Goal: Task Accomplishment & Management: Complete application form

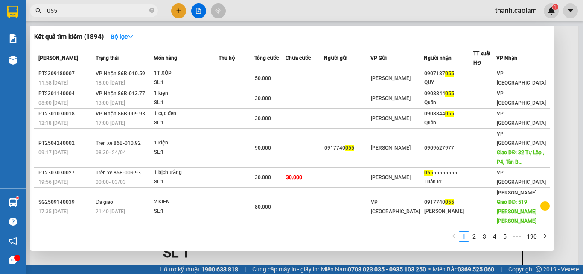
click at [150, 11] on icon "close-circle" at bounding box center [151, 10] width 5 height 5
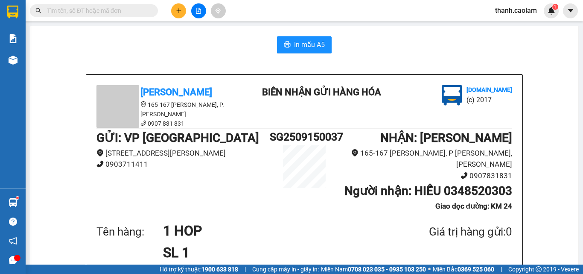
click at [118, 10] on input "text" at bounding box center [97, 10] width 101 height 9
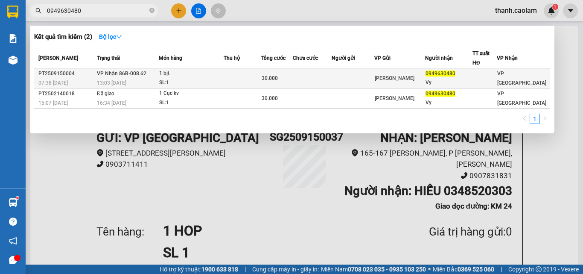
type input "0949630480"
click at [415, 75] on span "[PERSON_NAME]" at bounding box center [395, 78] width 40 height 6
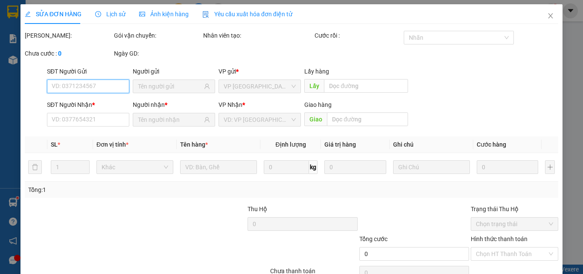
scroll to position [44, 0]
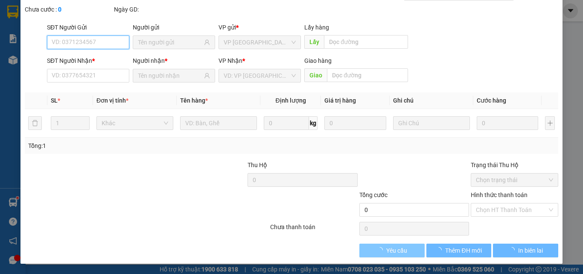
type input "0949630480"
type input "Vy"
type input "30.000"
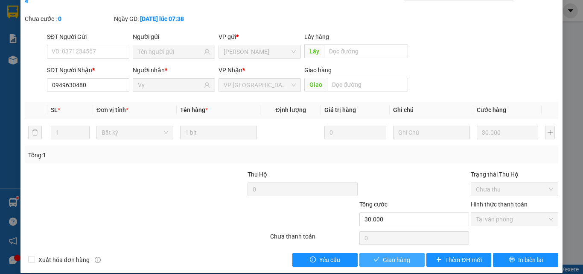
click at [390, 255] on span "Giao hàng" at bounding box center [396, 259] width 27 height 9
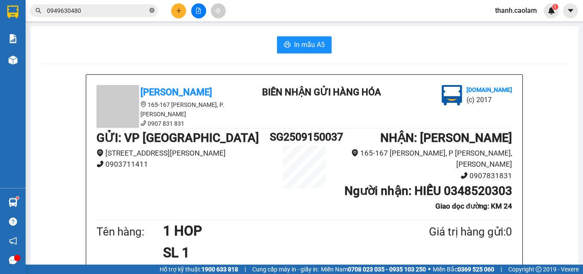
click at [150, 11] on icon "close-circle" at bounding box center [151, 10] width 5 height 5
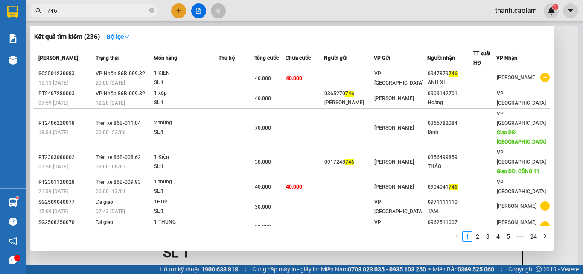
click at [176, 9] on div at bounding box center [291, 137] width 583 height 274
click at [143, 9] on input "746" at bounding box center [97, 10] width 101 height 9
type input "7"
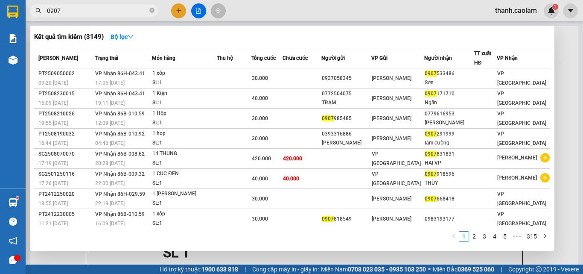
type input "0907"
click at [180, 10] on div at bounding box center [291, 137] width 583 height 274
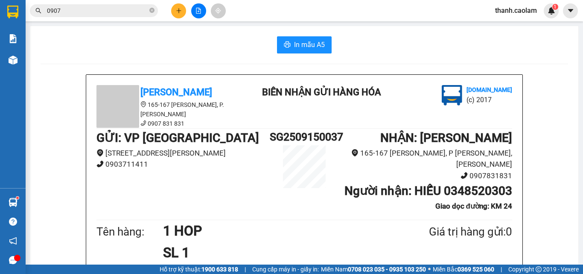
click at [181, 3] on div at bounding box center [199, 10] width 64 height 15
click at [179, 3] on button at bounding box center [178, 10] width 15 height 15
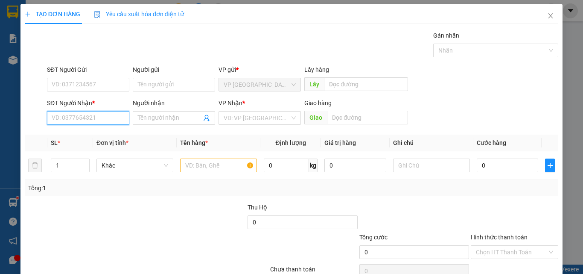
click at [85, 116] on input "SĐT Người Nhận *" at bounding box center [88, 118] width 82 height 14
type input "0907979293"
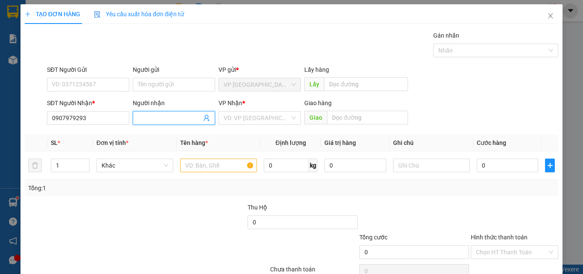
click at [169, 119] on input "Người nhận" at bounding box center [170, 117] width 64 height 9
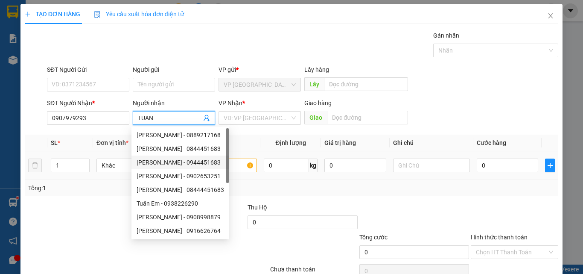
type input "TUAN"
click at [238, 165] on input "text" at bounding box center [218, 165] width 77 height 14
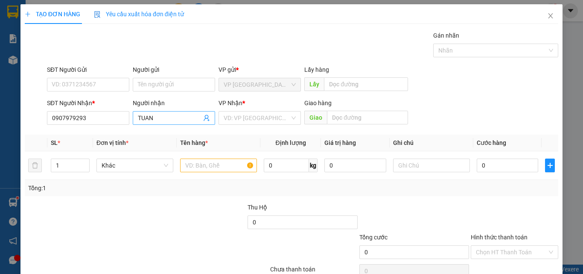
click at [181, 116] on input "TUAN" at bounding box center [170, 117] width 64 height 9
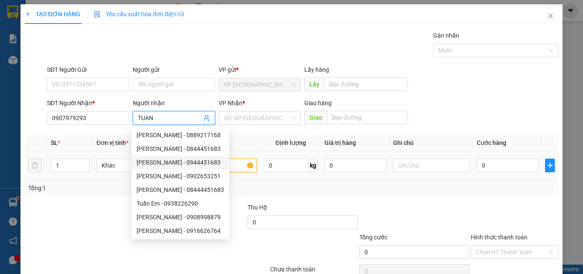
click at [217, 161] on input "text" at bounding box center [218, 165] width 77 height 14
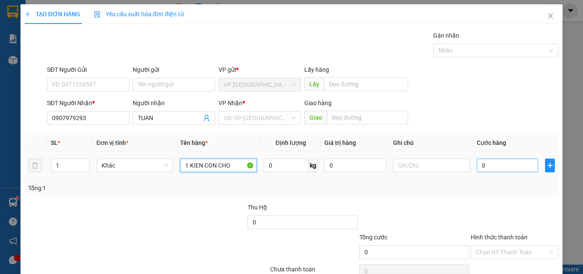
type input "1 KIEN CON CHO"
click at [498, 159] on input "0" at bounding box center [507, 165] width 61 height 14
type input "1"
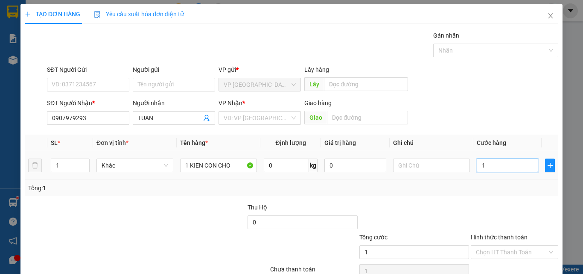
type input "10"
type input "100"
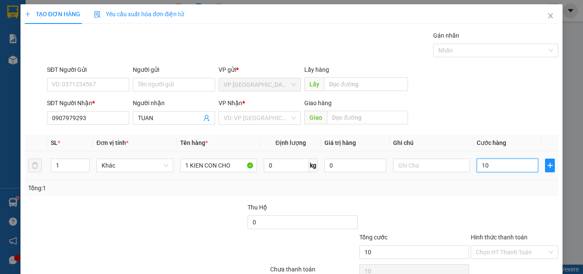
type input "100"
type input "1.000"
type input "10.000"
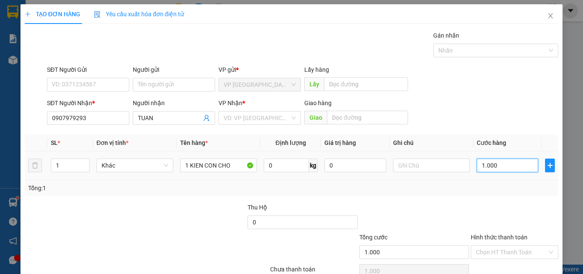
type input "10.000"
type input "100.000"
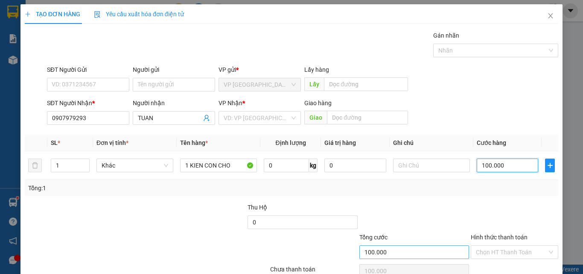
scroll to position [42, 0]
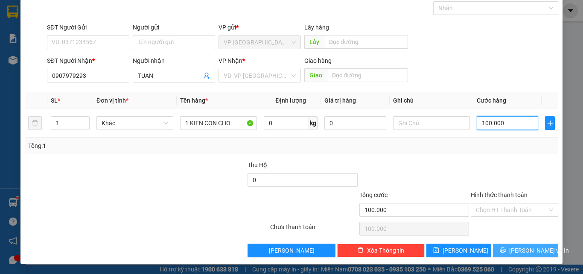
type input "100.000"
click at [518, 247] on span "[PERSON_NAME] và In" at bounding box center [539, 250] width 60 height 9
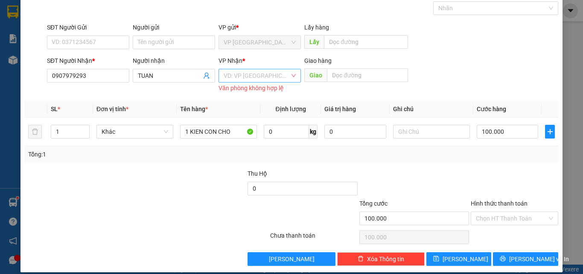
click at [244, 73] on input "search" at bounding box center [257, 75] width 66 height 13
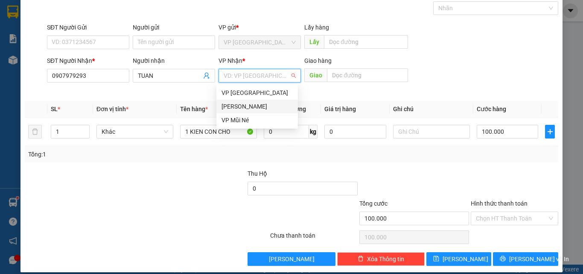
click at [258, 104] on div "[PERSON_NAME]" at bounding box center [257, 106] width 71 height 9
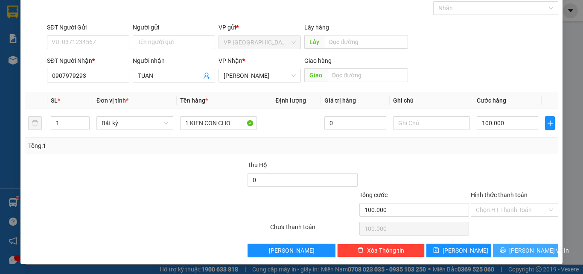
click at [532, 245] on button "[PERSON_NAME] và In" at bounding box center [525, 250] width 65 height 14
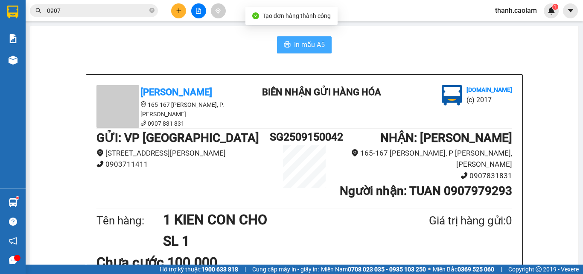
click at [304, 40] on span "In mẫu A5" at bounding box center [309, 44] width 31 height 11
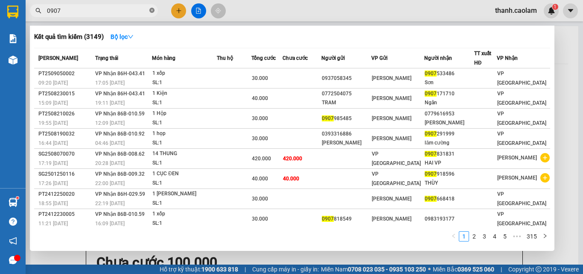
click at [152, 9] on icon "close-circle" at bounding box center [151, 10] width 5 height 5
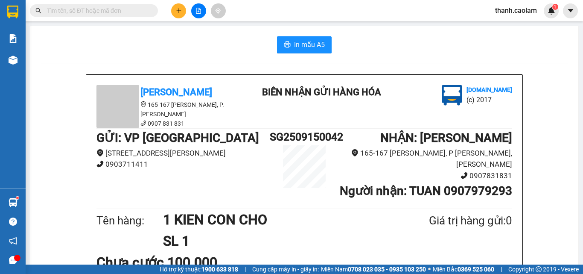
click at [142, 10] on input "text" at bounding box center [97, 10] width 101 height 9
click at [181, 11] on icon "plus" at bounding box center [178, 10] width 5 height 0
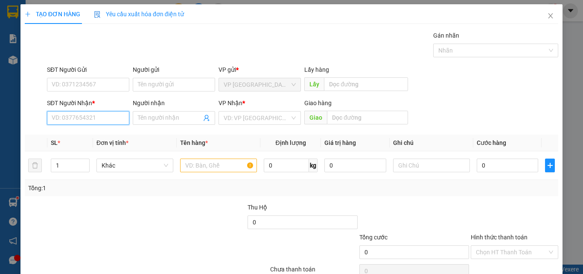
click at [105, 116] on input "SĐT Người Nhận *" at bounding box center [88, 118] width 82 height 14
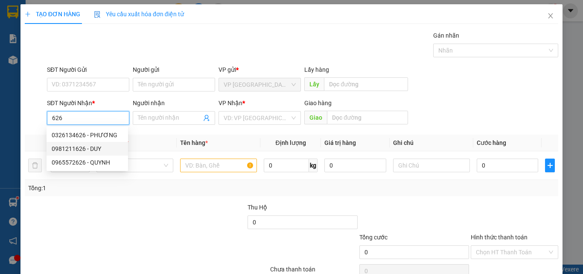
click at [88, 151] on div "0981211626 - DUY" at bounding box center [87, 148] width 71 height 9
type input "0981211626"
type input "DUY"
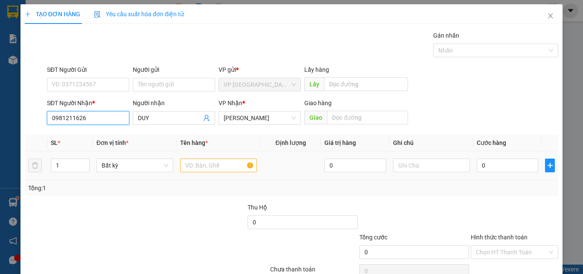
type input "0981211626"
click at [216, 166] on input "text" at bounding box center [218, 165] width 77 height 14
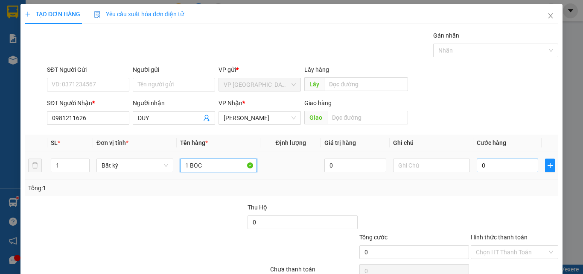
type input "1 BOC"
click at [497, 163] on input "0" at bounding box center [507, 165] width 61 height 14
type input "4"
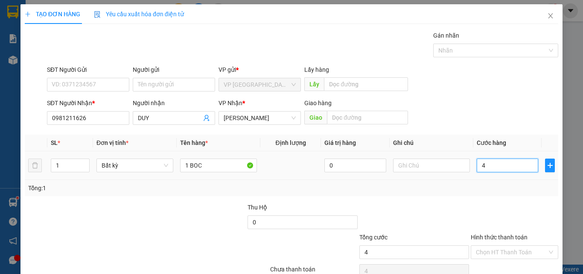
type input "40"
type input "400"
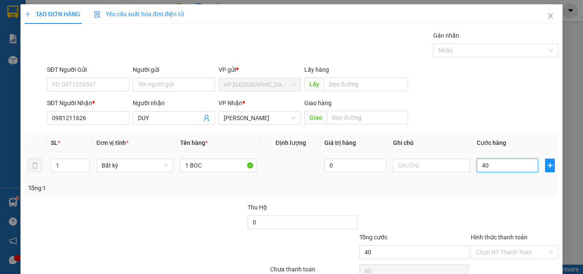
type input "400"
type input "4.000"
type input "40.000"
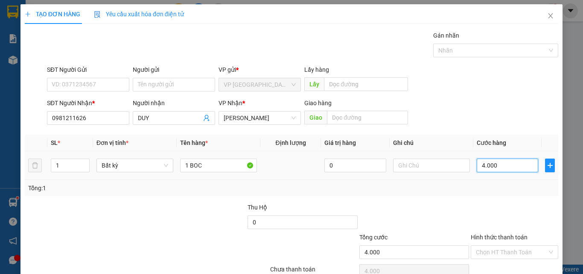
type input "40.000"
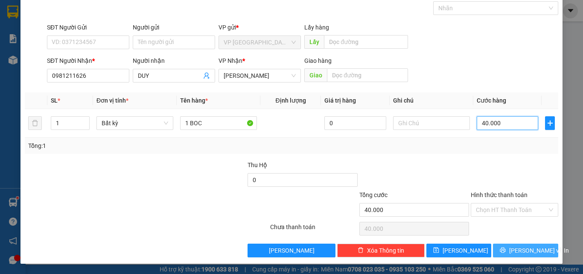
type input "40.000"
click at [517, 251] on span "[PERSON_NAME] và In" at bounding box center [539, 250] width 60 height 9
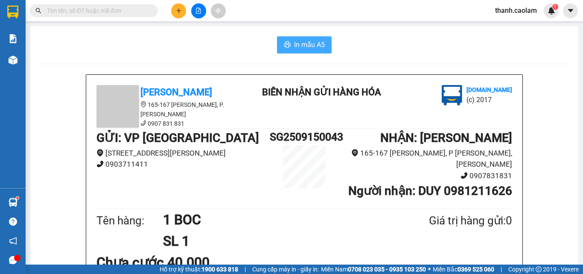
click at [303, 44] on span "In mẫu A5" at bounding box center [309, 44] width 31 height 11
click at [118, 6] on span at bounding box center [94, 10] width 128 height 13
click at [176, 9] on icon "plus" at bounding box center [179, 11] width 6 height 6
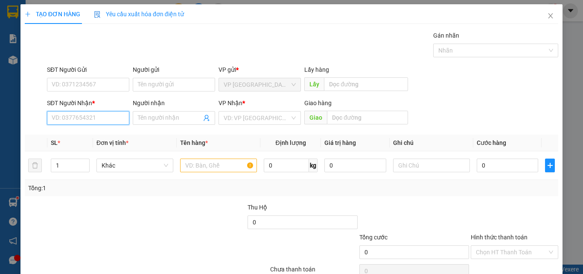
click at [95, 117] on input "SĐT Người Nhận *" at bounding box center [88, 118] width 82 height 14
type input "0966597497"
click at [97, 132] on div "0966597497 - PHAT" at bounding box center [87, 134] width 71 height 9
type input "PHAT"
type input "0966597497"
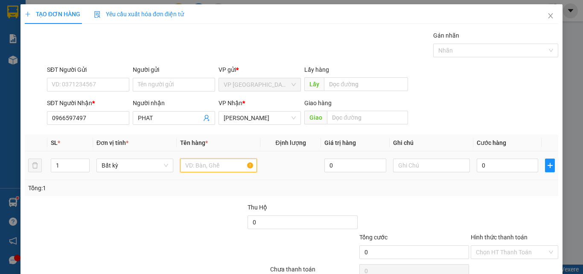
click at [194, 167] on input "text" at bounding box center [218, 165] width 77 height 14
type input "1 HOP"
click at [509, 160] on input "0" at bounding box center [507, 165] width 61 height 14
type input "3"
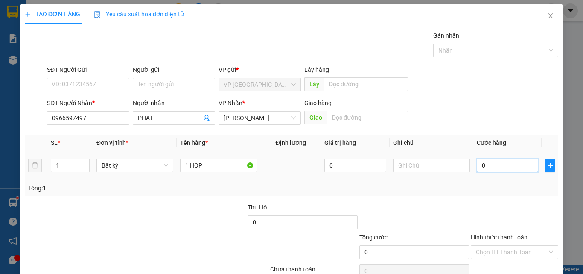
type input "3"
type input "30"
type input "300"
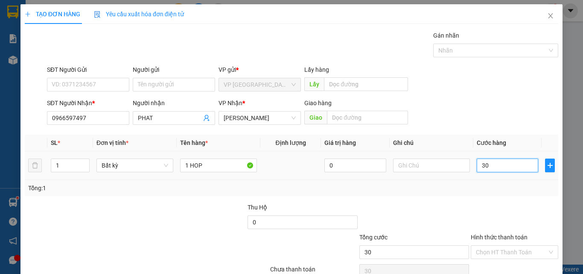
type input "300"
type input "3.000"
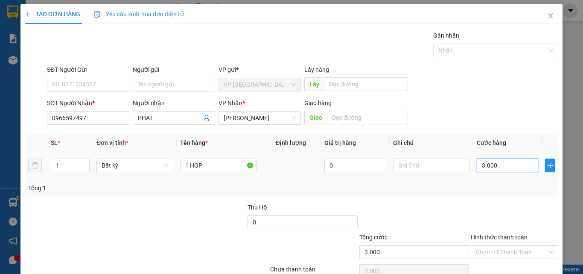
type input "30.000"
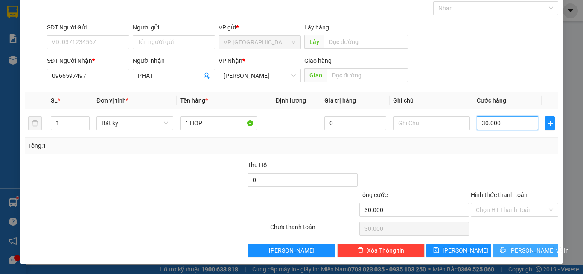
type input "30.000"
click at [526, 248] on span "[PERSON_NAME] và In" at bounding box center [539, 250] width 60 height 9
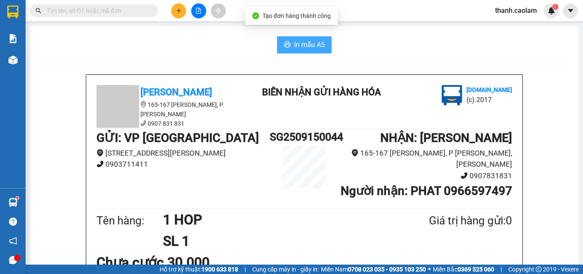
click at [303, 42] on span "In mẫu A5" at bounding box center [309, 44] width 31 height 11
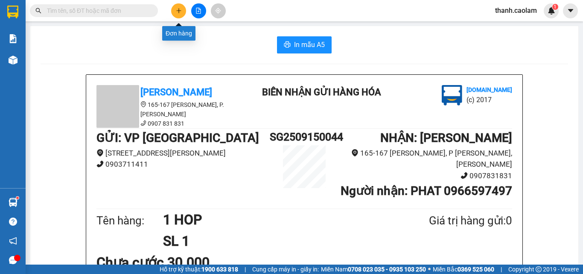
click at [178, 9] on icon "plus" at bounding box center [179, 11] width 6 height 6
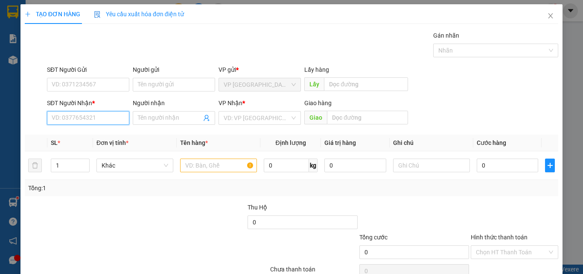
click at [114, 115] on input "SĐT Người Nhận *" at bounding box center [88, 118] width 82 height 14
click at [89, 117] on input "SĐT Người Nhận *" at bounding box center [88, 118] width 82 height 14
type input "0345991518"
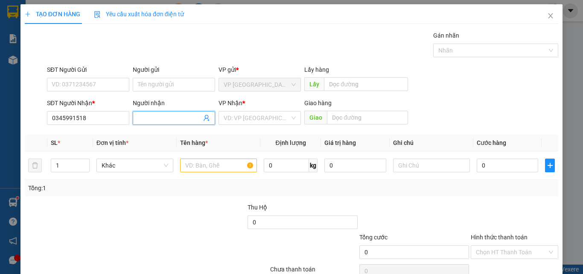
click at [180, 119] on input "Người nhận" at bounding box center [170, 117] width 64 height 9
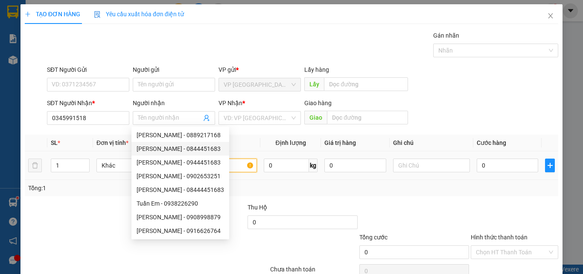
click at [232, 169] on input "text" at bounding box center [218, 165] width 77 height 14
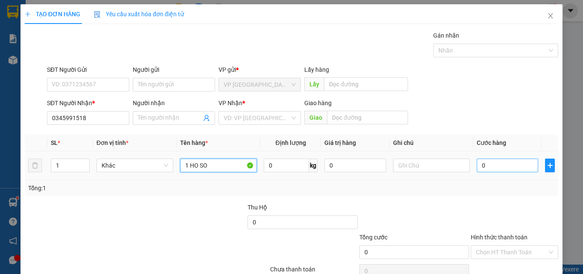
type input "1 HO SO"
click at [501, 167] on input "0" at bounding box center [507, 165] width 61 height 14
type input "3"
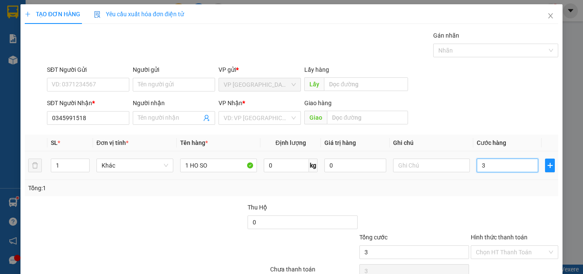
type input "30"
type input "300"
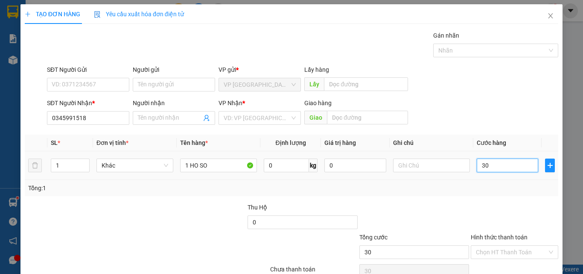
type input "300"
type input "3.000"
type input "30.000"
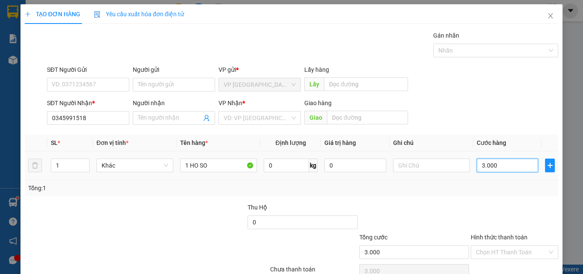
type input "30.000"
click at [155, 116] on input "Người nhận" at bounding box center [170, 117] width 64 height 9
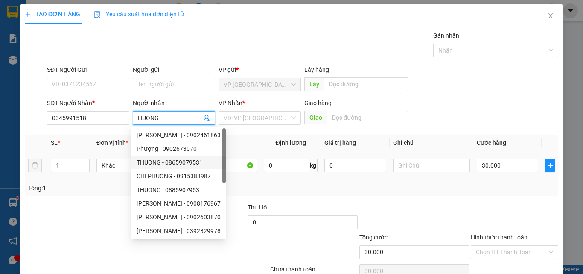
scroll to position [42, 0]
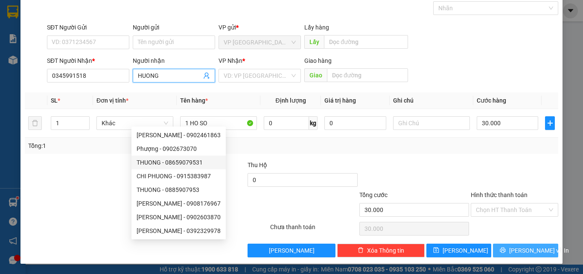
type input "HUONG"
click at [516, 250] on span "[PERSON_NAME] và In" at bounding box center [539, 250] width 60 height 9
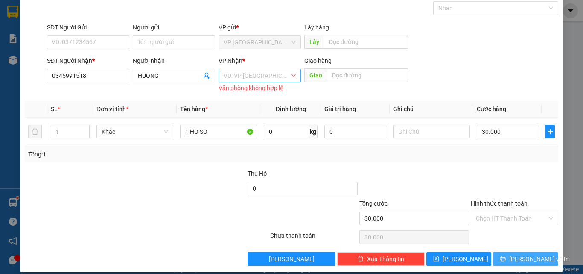
click at [287, 78] on div "VD: VP [GEOGRAPHIC_DATA]" at bounding box center [260, 76] width 82 height 14
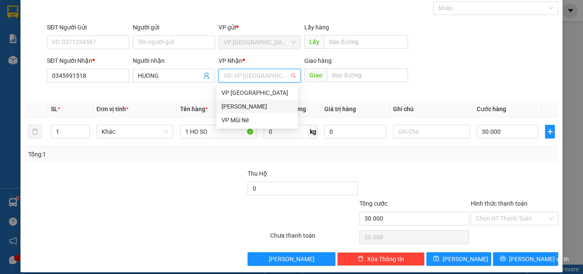
click at [258, 104] on div "[PERSON_NAME]" at bounding box center [257, 106] width 71 height 9
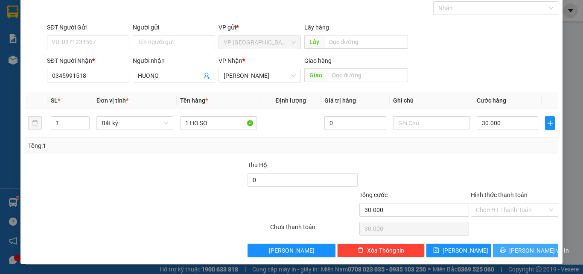
click at [526, 252] on span "[PERSON_NAME] và In" at bounding box center [539, 250] width 60 height 9
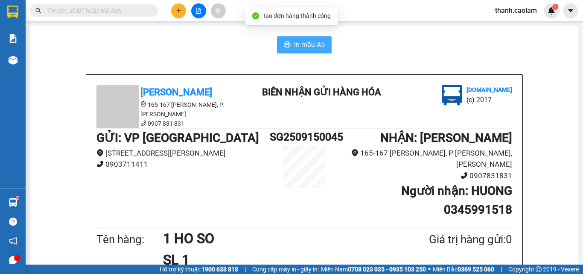
click at [290, 44] on button "In mẫu A5" at bounding box center [304, 44] width 55 height 17
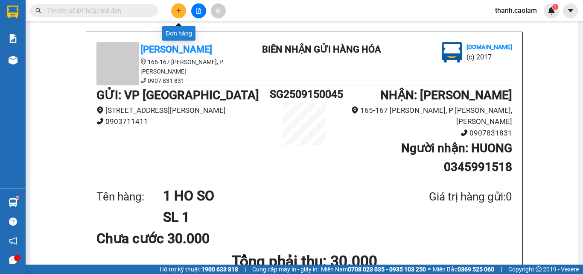
click at [177, 10] on icon "plus" at bounding box center [179, 11] width 6 height 6
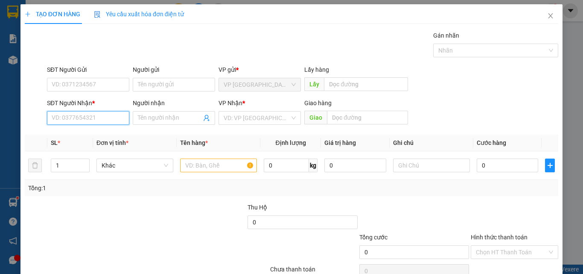
click at [113, 116] on input "SĐT Người Nhận *" at bounding box center [88, 118] width 82 height 14
click at [116, 117] on input "SĐT Người Nhận *" at bounding box center [88, 118] width 82 height 14
type input "0968771155"
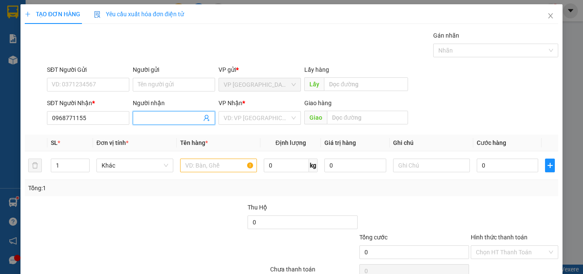
click at [155, 120] on input "Người nhận" at bounding box center [170, 117] width 64 height 9
type input "DANG KHOA"
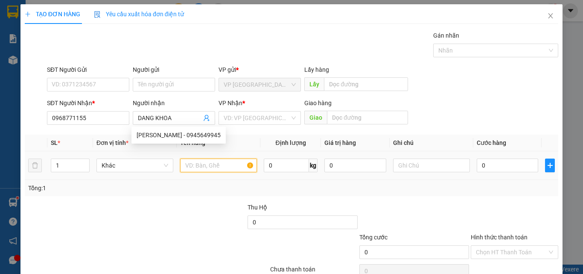
click at [220, 165] on input "text" at bounding box center [218, 165] width 77 height 14
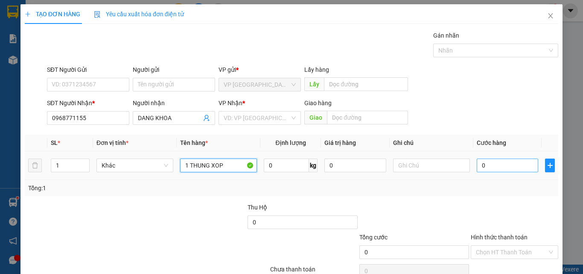
type input "1 THUNG XOP"
click at [493, 164] on input "0" at bounding box center [507, 165] width 61 height 14
type input "4"
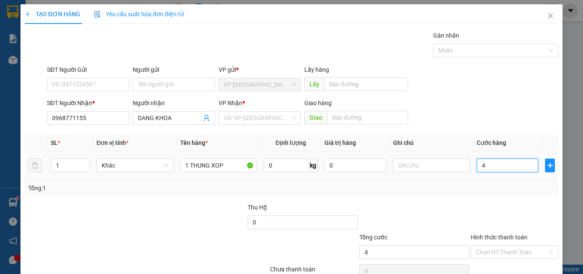
type input "40"
type input "400"
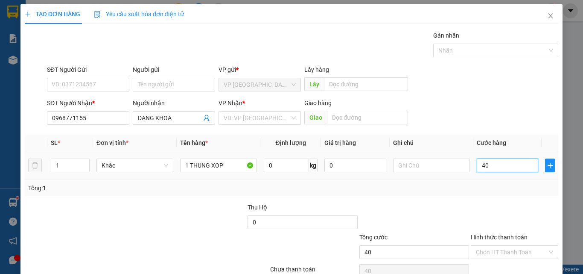
type input "400"
type input "4.000"
type input "40.000"
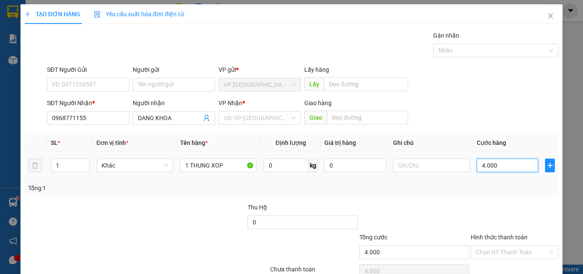
type input "40.000"
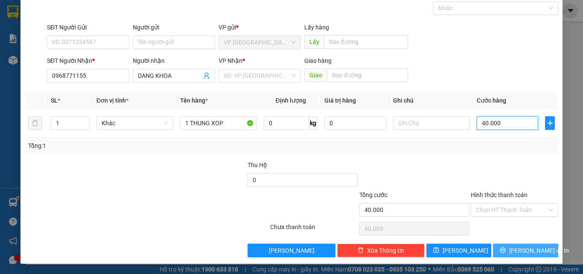
type input "40.000"
click at [513, 249] on span "[PERSON_NAME] và In" at bounding box center [539, 250] width 60 height 9
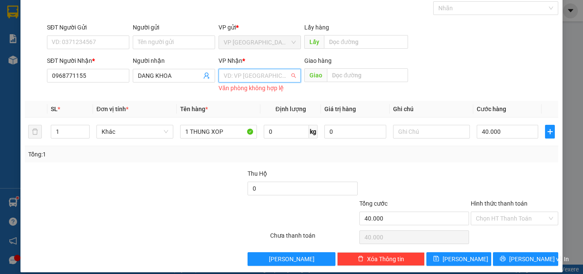
click at [260, 76] on input "search" at bounding box center [257, 75] width 66 height 13
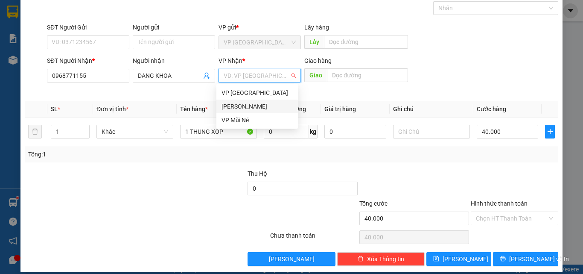
click at [258, 106] on div "[PERSON_NAME]" at bounding box center [257, 106] width 71 height 9
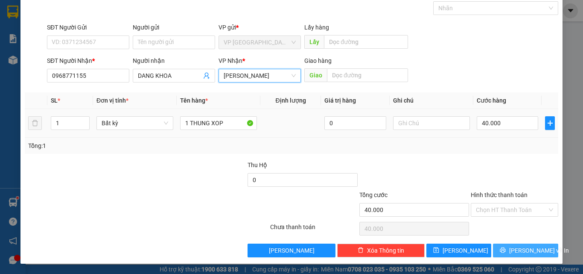
click at [518, 246] on span "[PERSON_NAME] và In" at bounding box center [539, 250] width 60 height 9
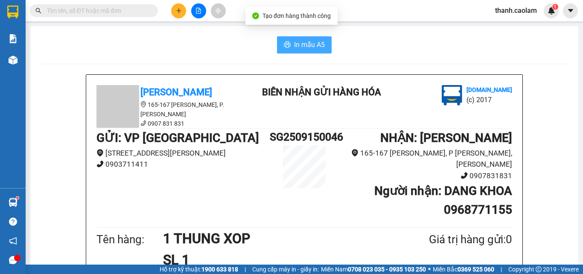
drag, startPoint x: 280, startPoint y: 38, endPoint x: 286, endPoint y: 38, distance: 5.6
click at [282, 39] on button "In mẫu A5" at bounding box center [304, 44] width 55 height 17
click at [305, 47] on span "In mẫu A5" at bounding box center [309, 44] width 31 height 11
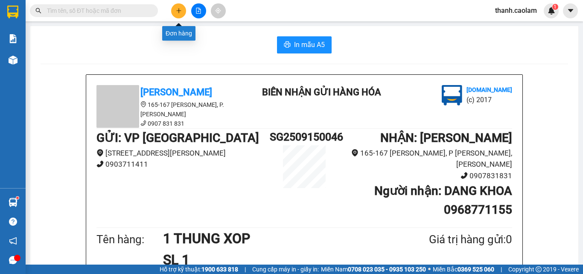
click at [179, 14] on button at bounding box center [178, 10] width 15 height 15
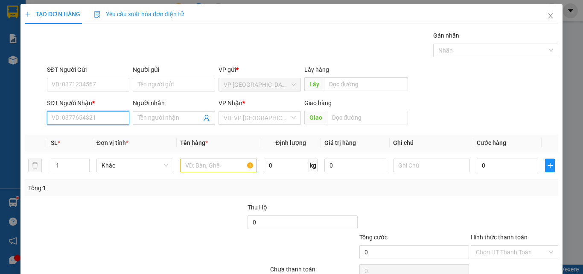
click at [100, 117] on input "SĐT Người Nhận *" at bounding box center [88, 118] width 82 height 14
click at [104, 132] on div "08444451683 - TUAN" at bounding box center [87, 134] width 71 height 9
type input "08444451683"
type input "TUAN"
type input "08444451683"
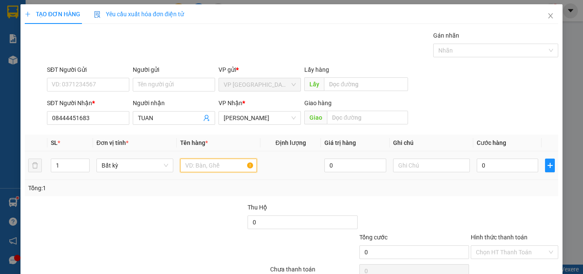
click at [191, 164] on input "text" at bounding box center [218, 165] width 77 height 14
type input "1 BAO"
click at [496, 163] on input "0" at bounding box center [507, 165] width 61 height 14
type input "5"
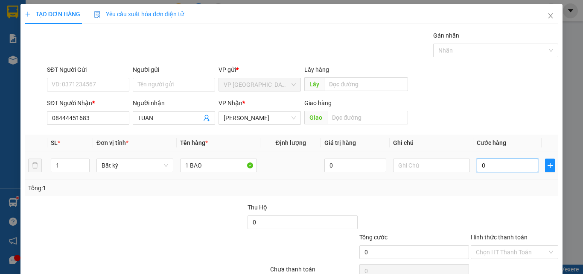
type input "5"
type input "50"
type input "500"
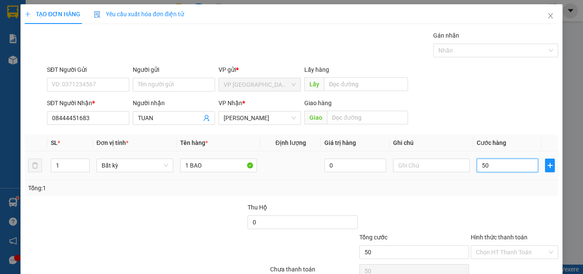
type input "500"
type input "5.000"
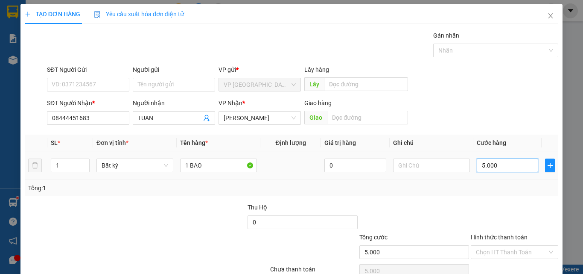
type input "50.000"
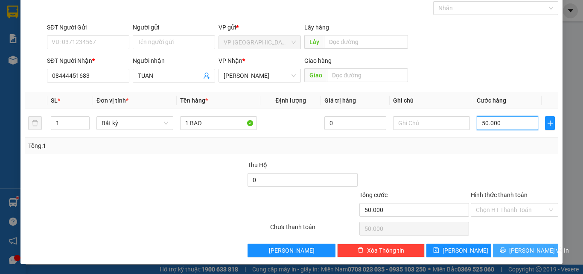
type input "50.000"
click at [506, 252] on icon "printer" at bounding box center [503, 250] width 6 height 6
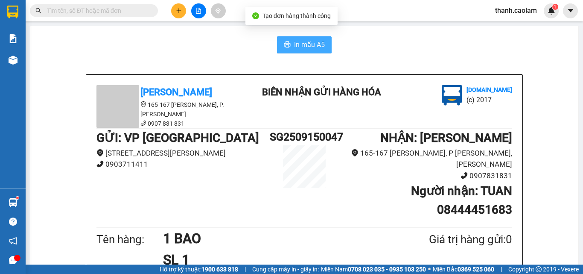
click at [322, 47] on button "In mẫu A5" at bounding box center [304, 44] width 55 height 17
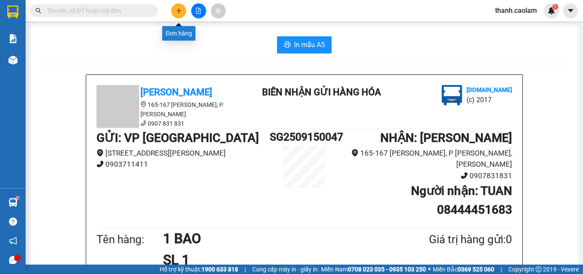
click at [177, 13] on icon "plus" at bounding box center [179, 11] width 6 height 6
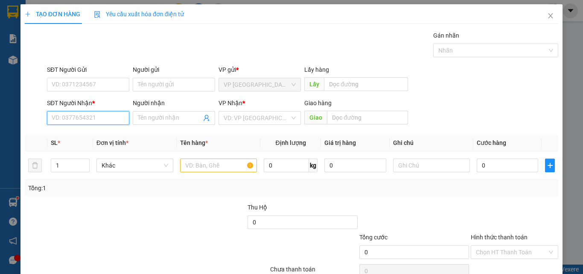
click at [113, 114] on input "SĐT Người Nhận *" at bounding box center [88, 118] width 82 height 14
type input "0937085585"
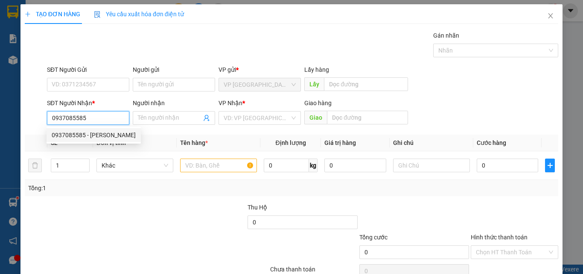
click at [104, 137] on div "0937085585 - [PERSON_NAME]" at bounding box center [94, 134] width 84 height 9
type input "THUY"
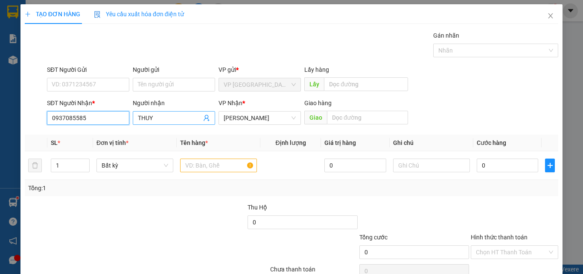
type input "0937085585"
click at [155, 116] on input "THUY" at bounding box center [170, 117] width 64 height 9
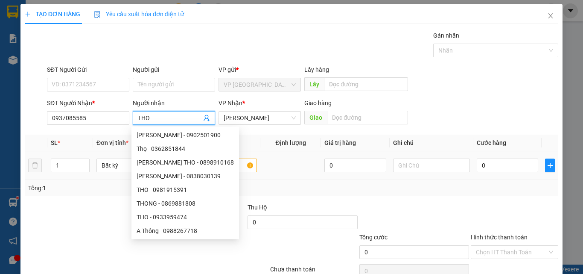
type input "THO"
click at [227, 166] on input "text" at bounding box center [218, 165] width 77 height 14
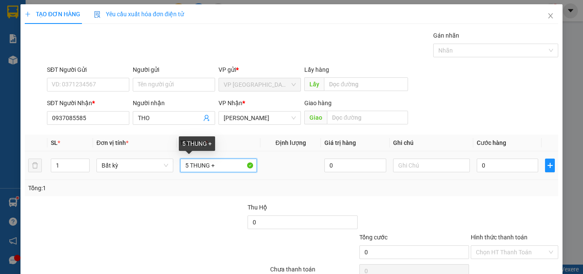
click at [187, 165] on input "5 THUNG +" at bounding box center [218, 165] width 77 height 14
click at [219, 165] on input "7 THUNG +" at bounding box center [218, 165] width 77 height 14
type input "7 THUNG +2 KIEN"
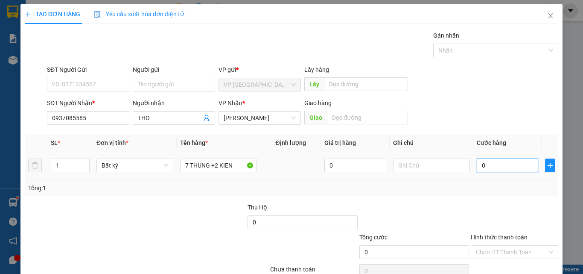
click at [483, 163] on input "0" at bounding box center [507, 165] width 61 height 14
type input "4"
type input "40"
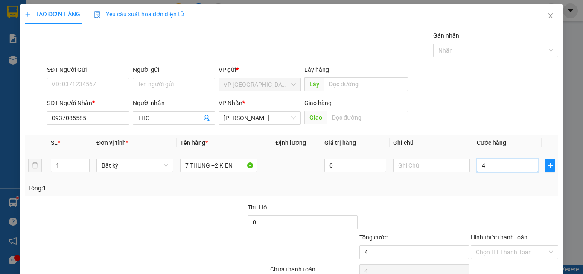
type input "40"
type input "400"
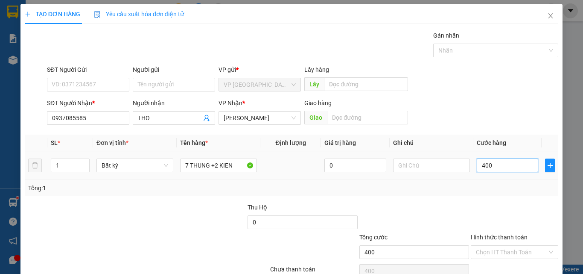
type input "4.000"
type input "40.000"
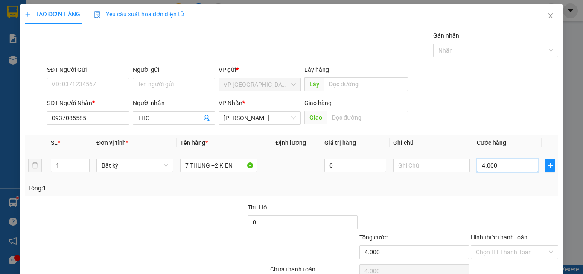
type input "40.000"
type input "400.000"
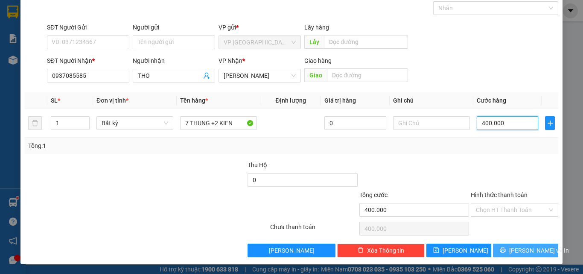
type input "400.000"
click at [516, 249] on span "[PERSON_NAME] và In" at bounding box center [539, 250] width 60 height 9
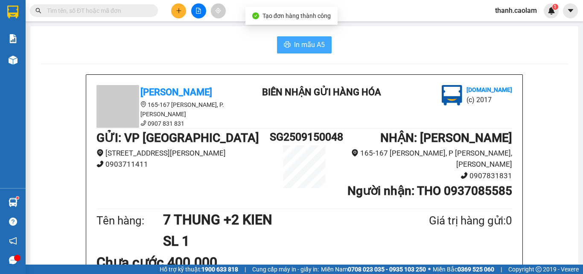
click at [288, 40] on button "In mẫu A5" at bounding box center [304, 44] width 55 height 17
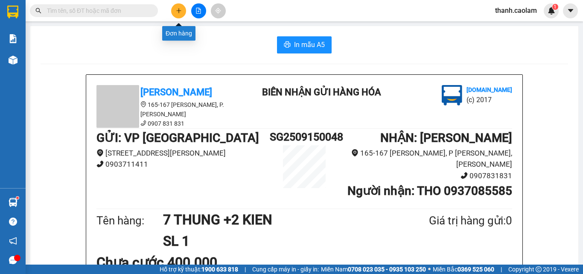
click at [182, 10] on button at bounding box center [178, 10] width 15 height 15
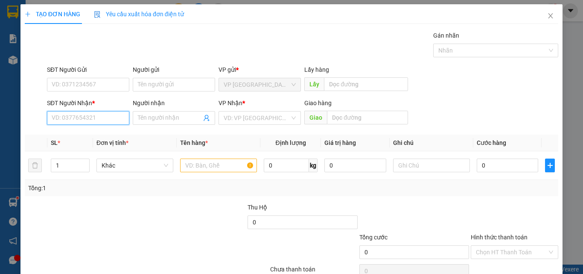
click at [104, 117] on input "SĐT Người Nhận *" at bounding box center [88, 118] width 82 height 14
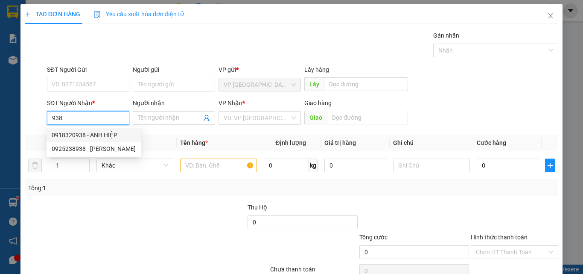
click at [105, 132] on div "0918320938 - ANH HIỆP" at bounding box center [94, 134] width 84 height 9
type input "0918320938"
type input "ANH HIỆP"
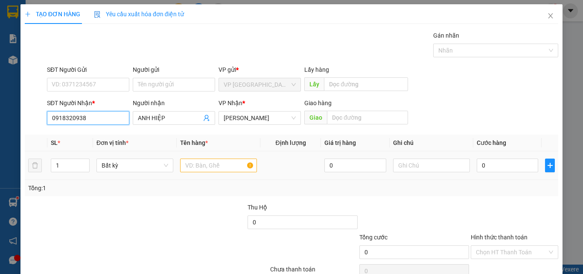
type input "0918320938"
click at [211, 164] on input "text" at bounding box center [218, 165] width 77 height 14
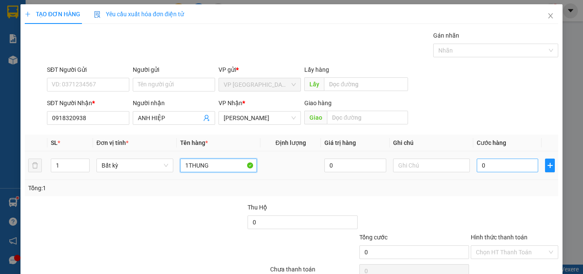
type input "1THUNG"
click at [489, 164] on input "0" at bounding box center [507, 165] width 61 height 14
type input "4"
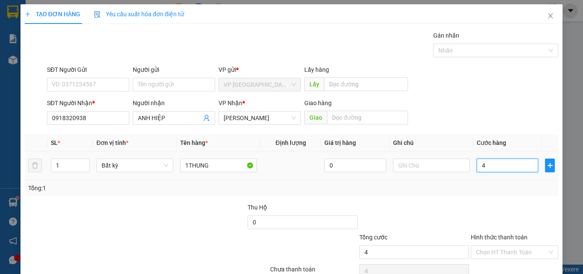
type input "40"
type input "400"
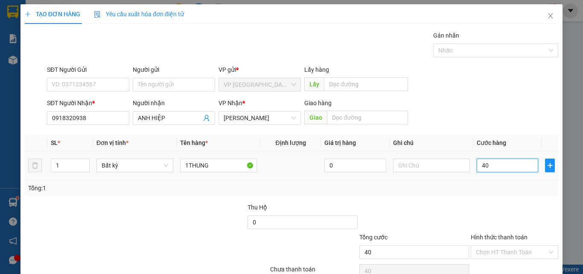
type input "400"
type input "4.000"
type input "40.000"
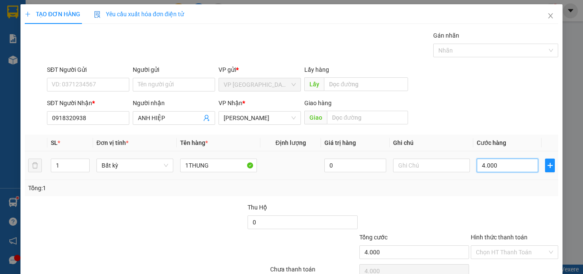
type input "40.000"
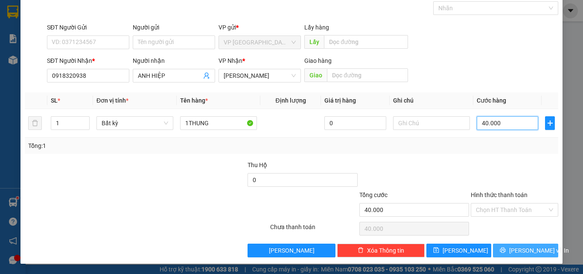
type input "40.000"
click at [515, 250] on span "[PERSON_NAME] và In" at bounding box center [539, 250] width 60 height 9
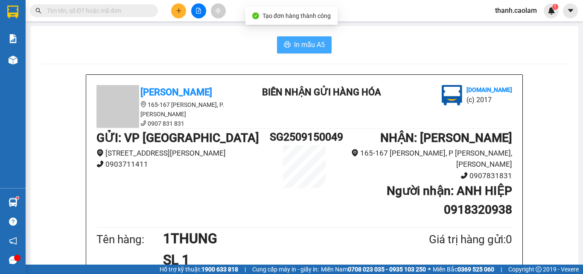
click at [299, 38] on button "In mẫu A5" at bounding box center [304, 44] width 55 height 17
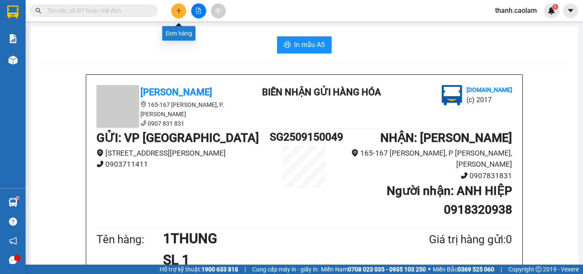
click at [177, 13] on icon "plus" at bounding box center [179, 11] width 6 height 6
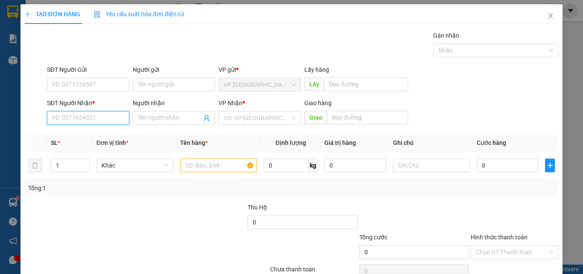
click at [106, 115] on input "SĐT Người Nhận *" at bounding box center [88, 118] width 82 height 14
click at [96, 137] on div "0943232661 - MAN" at bounding box center [87, 134] width 71 height 9
type input "0943232661"
type input "MAN"
type input "0943232661"
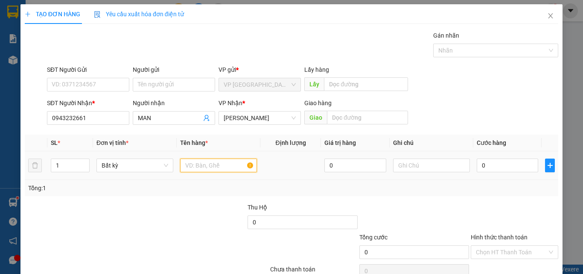
click at [194, 164] on input "text" at bounding box center [218, 165] width 77 height 14
type input "1 THUNG"
click at [497, 158] on div "0" at bounding box center [507, 165] width 61 height 17
click at [495, 164] on input "0" at bounding box center [507, 165] width 61 height 14
type input "3"
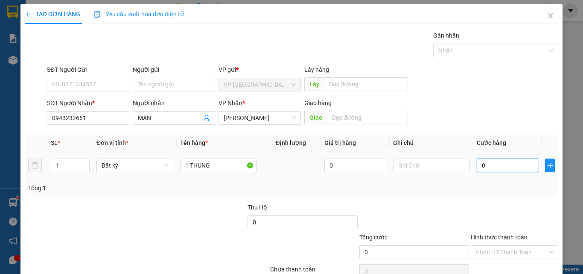
type input "3"
type input "30"
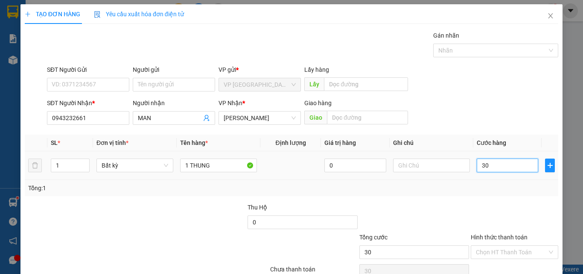
type input "300"
type input "3.000"
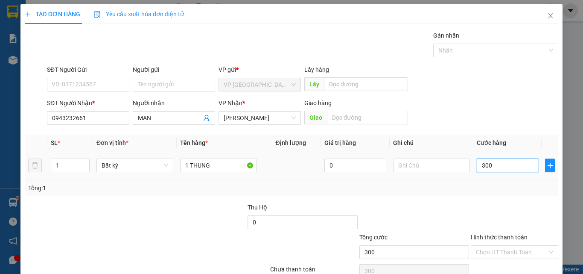
type input "3.000"
type input "30.000"
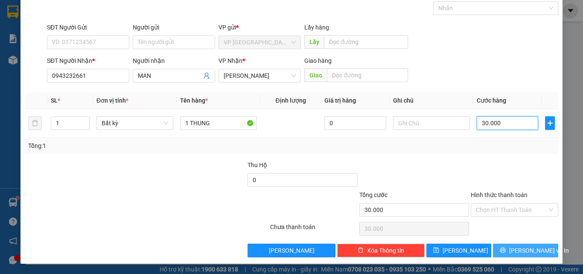
type input "30.000"
click at [513, 248] on span "[PERSON_NAME] và In" at bounding box center [539, 250] width 60 height 9
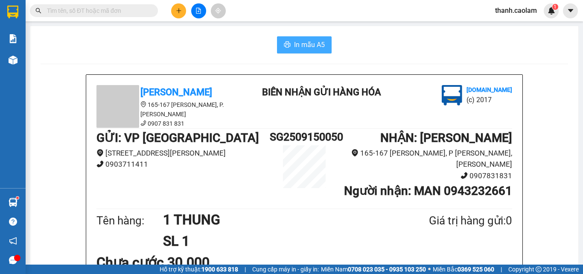
click at [304, 43] on span "In mẫu A5" at bounding box center [309, 44] width 31 height 11
click at [179, 14] on button at bounding box center [178, 10] width 15 height 15
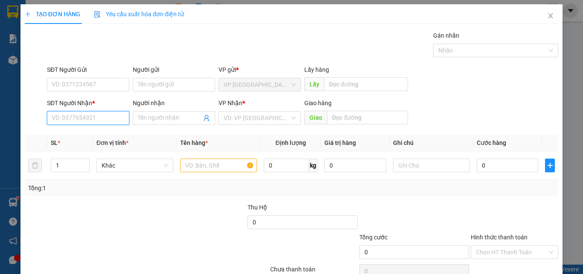
click at [104, 119] on input "SĐT Người Nhận *" at bounding box center [88, 118] width 82 height 14
type input "0586582671"
click at [179, 116] on input "Người nhận" at bounding box center [170, 117] width 64 height 9
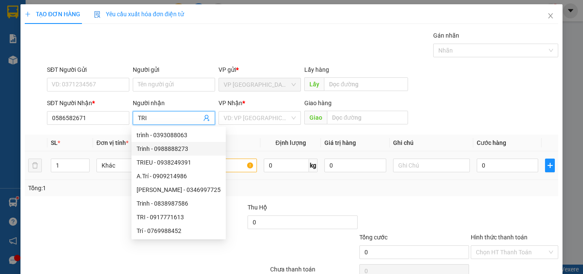
type input "TRI"
click at [225, 167] on input "text" at bounding box center [218, 165] width 77 height 14
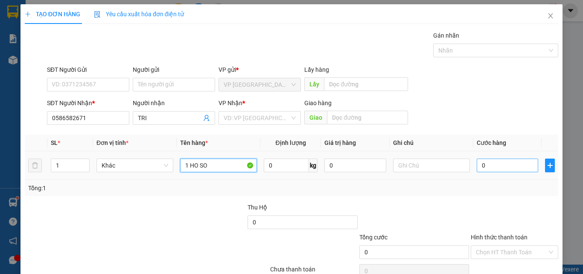
type input "1 HO SO"
click at [503, 164] on input "0" at bounding box center [507, 165] width 61 height 14
type input "3"
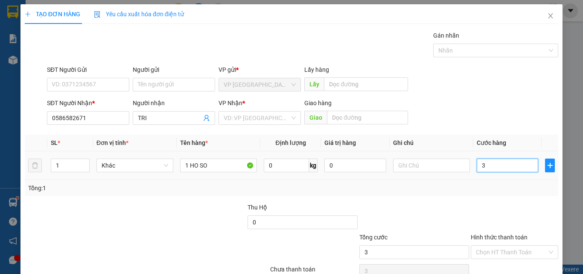
type input "30"
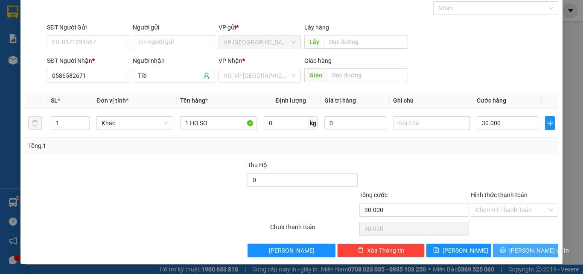
click at [518, 249] on span "[PERSON_NAME] và In" at bounding box center [539, 250] width 60 height 9
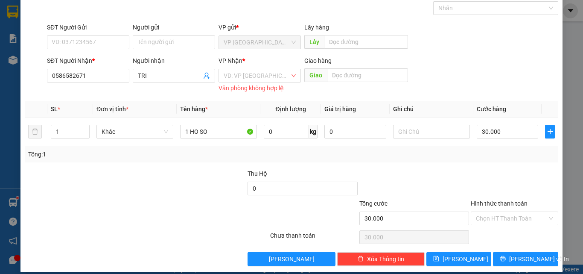
click at [277, 68] on div "VP Nhận *" at bounding box center [260, 62] width 82 height 13
click at [278, 76] on input "search" at bounding box center [257, 75] width 66 height 13
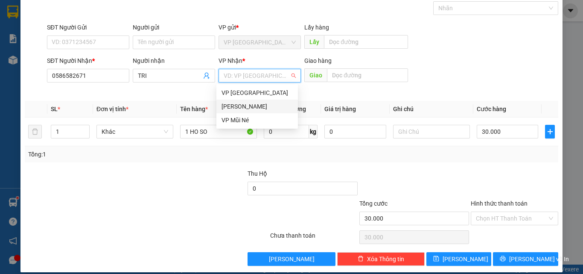
click at [265, 102] on div "[PERSON_NAME]" at bounding box center [257, 106] width 71 height 9
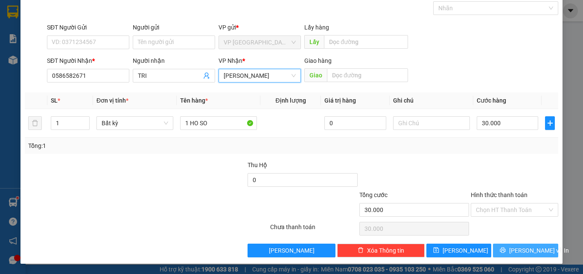
click at [518, 253] on span "[PERSON_NAME] và In" at bounding box center [539, 250] width 60 height 9
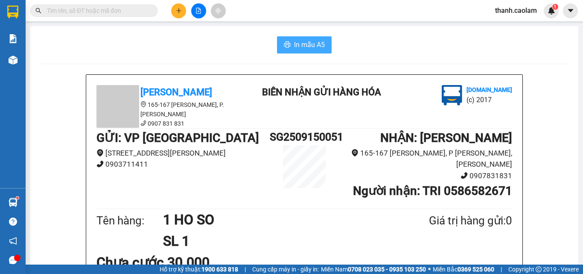
click at [298, 48] on span "In mẫu A5" at bounding box center [309, 44] width 31 height 11
click at [179, 5] on button at bounding box center [178, 10] width 15 height 15
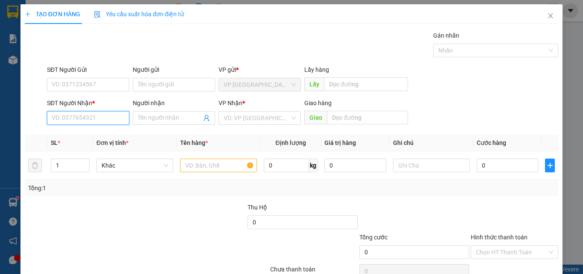
click at [122, 114] on input "SĐT Người Nhận *" at bounding box center [88, 118] width 82 height 14
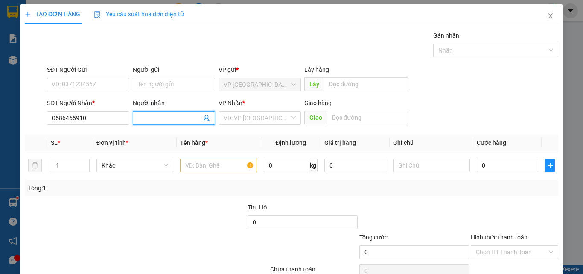
click at [143, 118] on input "Người nhận" at bounding box center [170, 117] width 64 height 9
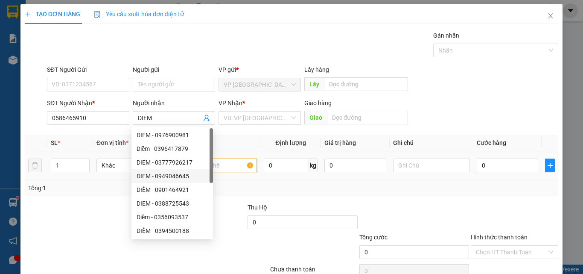
click at [233, 162] on input "text" at bounding box center [218, 165] width 77 height 14
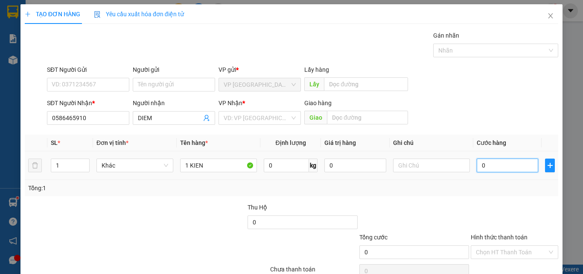
click at [503, 163] on input "0" at bounding box center [507, 165] width 61 height 14
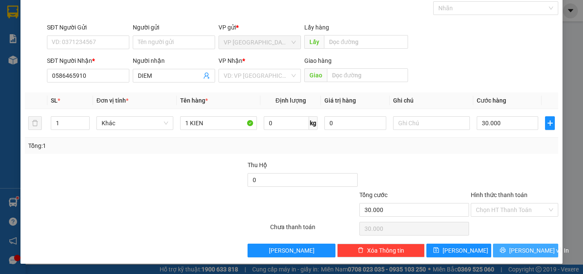
click at [517, 252] on span "[PERSON_NAME] và In" at bounding box center [539, 250] width 60 height 9
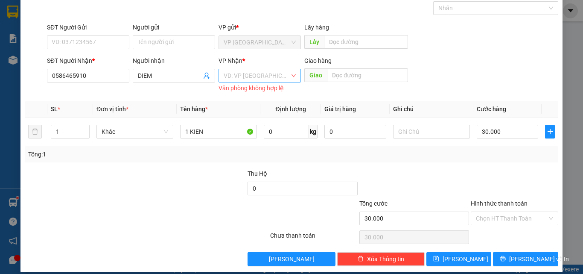
click at [285, 74] on input "search" at bounding box center [257, 75] width 66 height 13
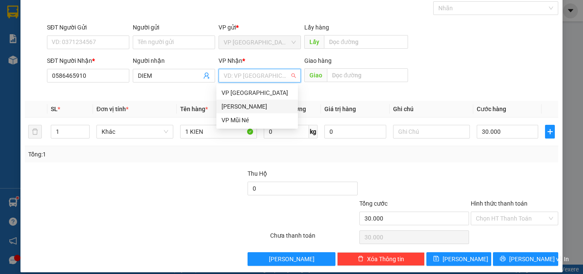
click at [267, 106] on div "[PERSON_NAME]" at bounding box center [257, 106] width 71 height 9
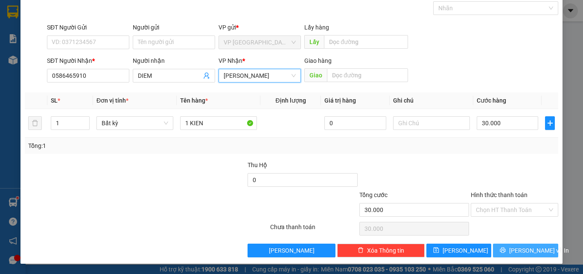
click at [522, 249] on span "[PERSON_NAME] và In" at bounding box center [539, 250] width 60 height 9
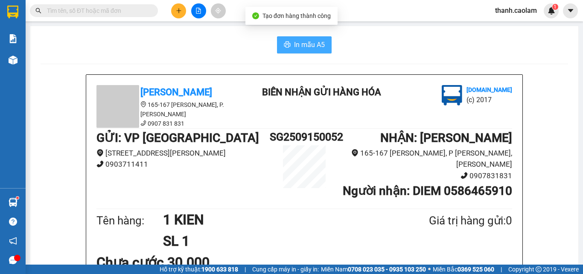
click at [306, 43] on span "In mẫu A5" at bounding box center [309, 44] width 31 height 11
click at [309, 47] on span "In mẫu A5" at bounding box center [309, 44] width 31 height 11
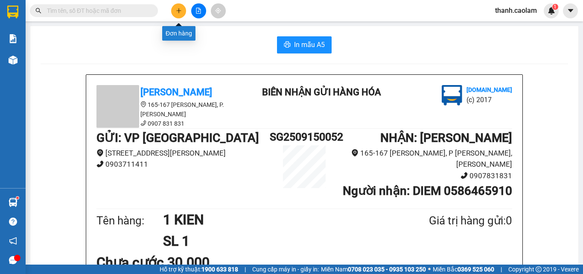
click at [179, 9] on icon "plus" at bounding box center [179, 11] width 6 height 6
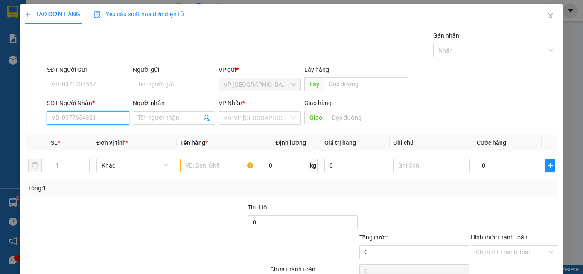
click at [102, 115] on input "SĐT Người Nhận *" at bounding box center [88, 118] width 82 height 14
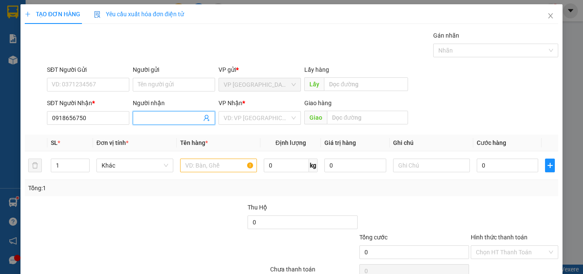
click at [159, 115] on input "Người nhận" at bounding box center [170, 117] width 64 height 9
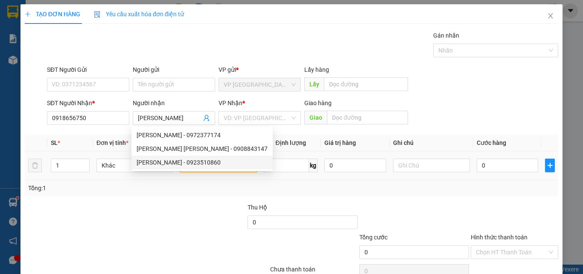
click at [244, 164] on input "text" at bounding box center [218, 165] width 77 height 14
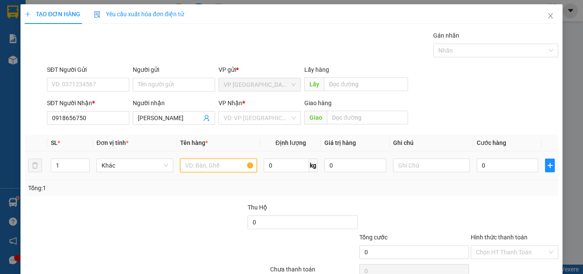
click at [214, 164] on input "text" at bounding box center [218, 165] width 77 height 14
click at [344, 117] on input "text" at bounding box center [367, 118] width 81 height 14
click at [222, 164] on input "text" at bounding box center [218, 165] width 77 height 14
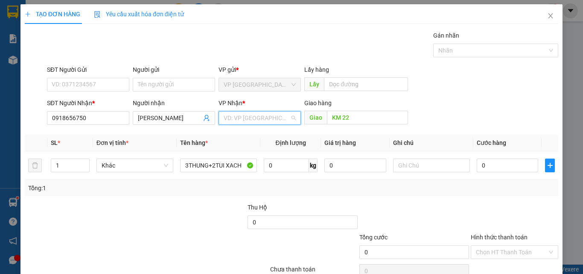
click at [281, 116] on input "search" at bounding box center [257, 117] width 66 height 13
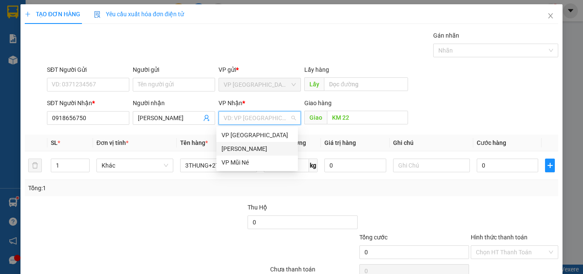
click at [262, 150] on div "[PERSON_NAME]" at bounding box center [257, 148] width 71 height 9
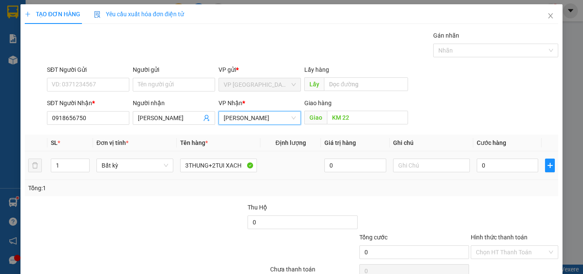
scroll to position [42, 0]
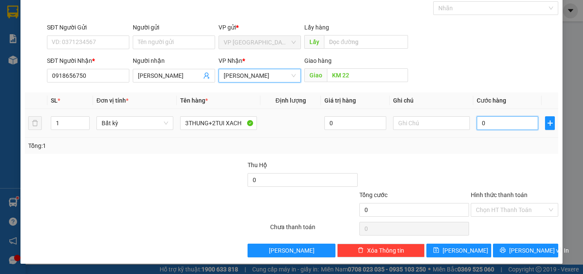
click at [501, 122] on input "0" at bounding box center [507, 123] width 61 height 14
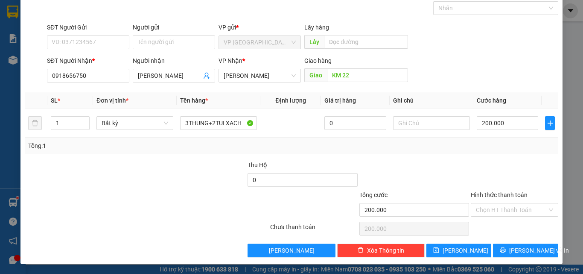
click at [501, 194] on label "Hình thức thanh toán" at bounding box center [499, 194] width 57 height 7
click at [501, 203] on input "Hình thức thanh toán" at bounding box center [511, 209] width 71 height 13
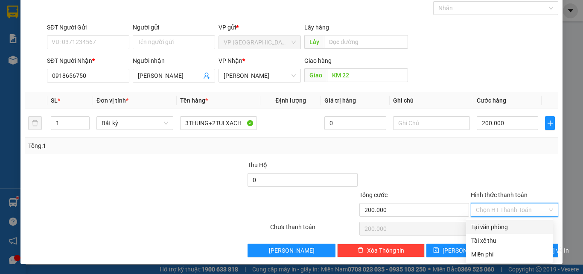
click at [503, 225] on div "Tại văn phòng" at bounding box center [509, 226] width 76 height 9
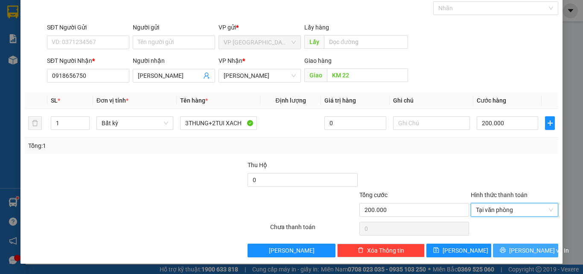
click at [519, 251] on span "[PERSON_NAME] và In" at bounding box center [539, 250] width 60 height 9
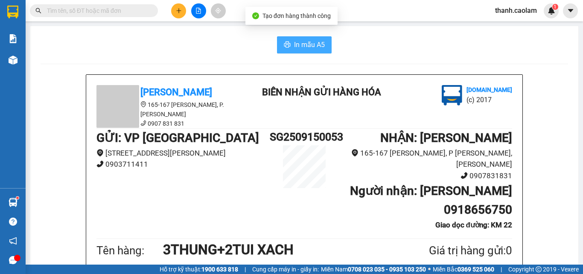
click at [314, 46] on span "In mẫu A5" at bounding box center [309, 44] width 31 height 11
click at [296, 46] on span "In mẫu A5" at bounding box center [309, 44] width 31 height 11
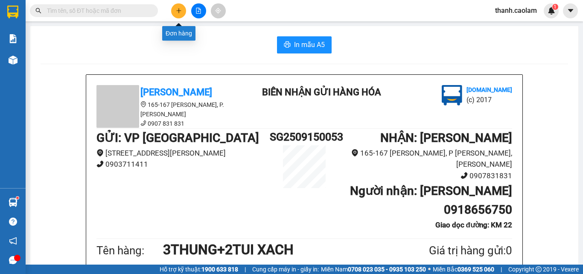
click at [182, 7] on button at bounding box center [178, 10] width 15 height 15
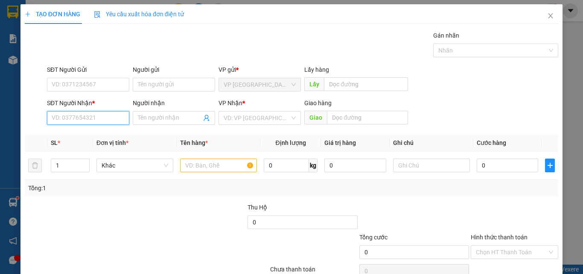
click at [86, 116] on input "SĐT Người Nhận *" at bounding box center [88, 118] width 82 height 14
click at [103, 132] on div "0931251719 - [PERSON_NAME]" at bounding box center [94, 134] width 84 height 9
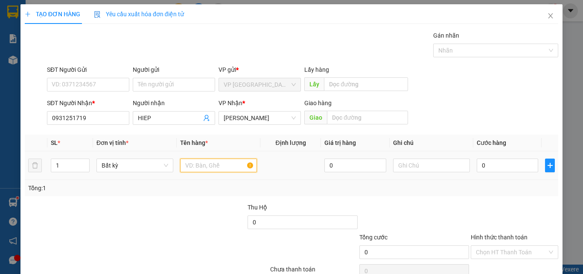
click at [220, 165] on input "text" at bounding box center [218, 165] width 77 height 14
click at [496, 162] on input "0" at bounding box center [507, 165] width 61 height 14
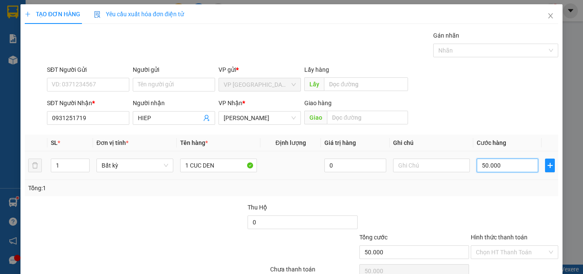
scroll to position [42, 0]
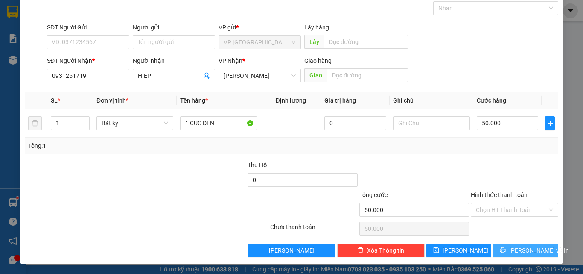
click at [521, 251] on span "[PERSON_NAME] và In" at bounding box center [539, 250] width 60 height 9
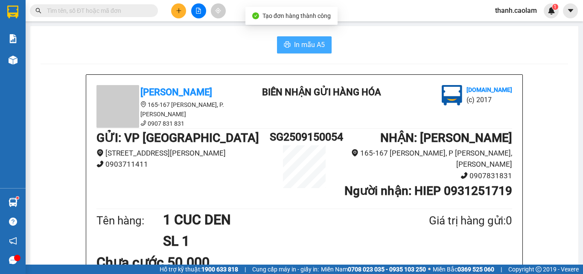
click at [309, 43] on span "In mẫu A5" at bounding box center [309, 44] width 31 height 11
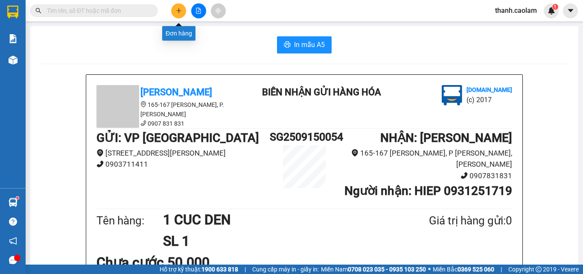
click at [181, 6] on button at bounding box center [178, 10] width 15 height 15
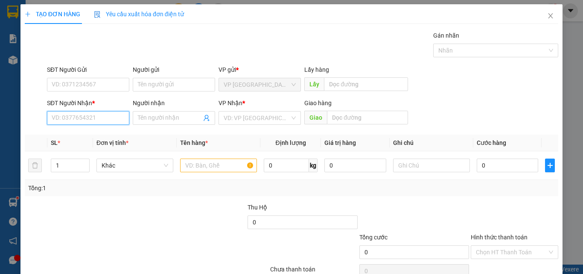
click at [100, 115] on input "SĐT Người Nhận *" at bounding box center [88, 118] width 82 height 14
click at [93, 132] on div "0909104176 - TÂN" at bounding box center [87, 134] width 71 height 9
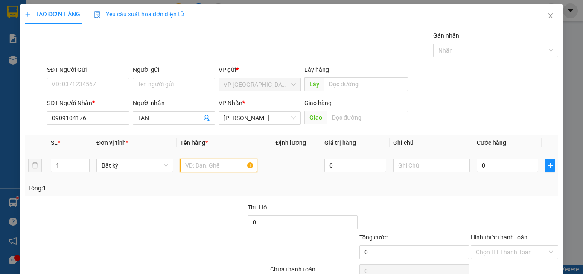
click at [226, 167] on input "text" at bounding box center [218, 165] width 77 height 14
click at [520, 166] on input "0" at bounding box center [507, 165] width 61 height 14
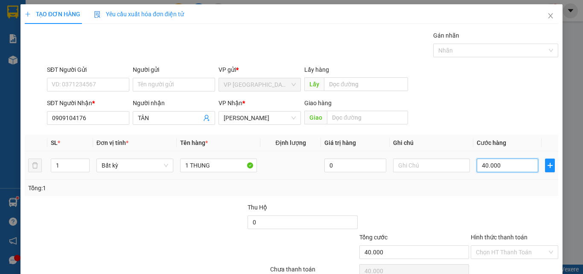
scroll to position [42, 0]
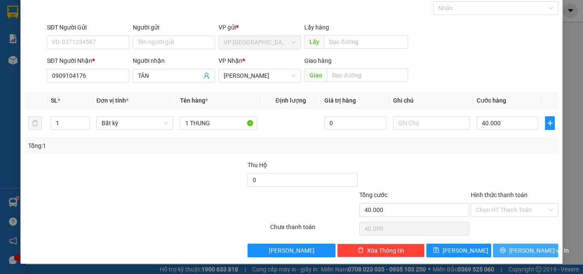
click at [529, 251] on span "[PERSON_NAME] và In" at bounding box center [539, 250] width 60 height 9
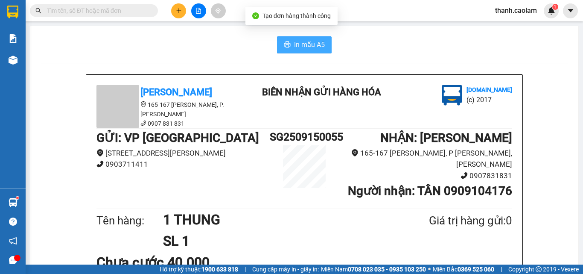
click at [301, 50] on button "In mẫu A5" at bounding box center [304, 44] width 55 height 17
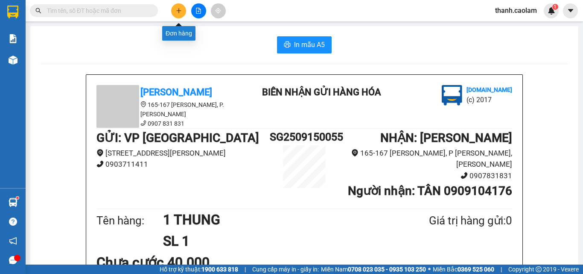
click at [183, 9] on button at bounding box center [178, 10] width 15 height 15
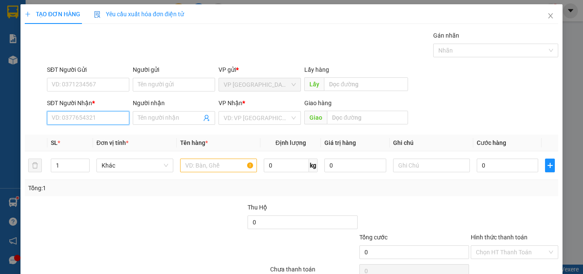
click at [101, 119] on input "SĐT Người Nhận *" at bounding box center [88, 118] width 82 height 14
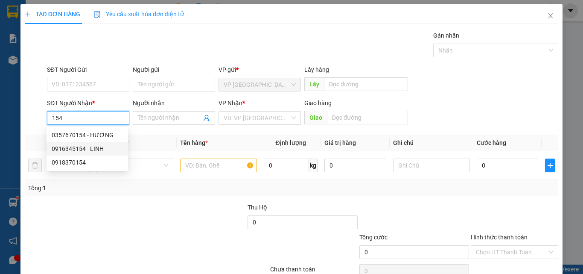
click at [90, 143] on div "0916345154 - LINH" at bounding box center [88, 149] width 82 height 14
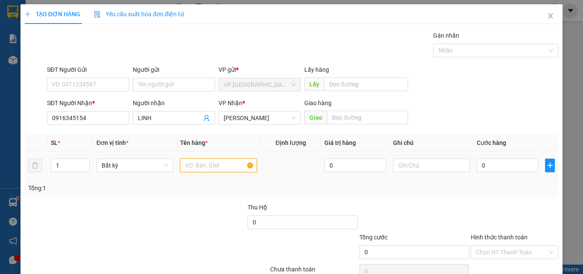
click at [214, 164] on input "text" at bounding box center [218, 165] width 77 height 14
click at [501, 167] on input "0" at bounding box center [507, 165] width 61 height 14
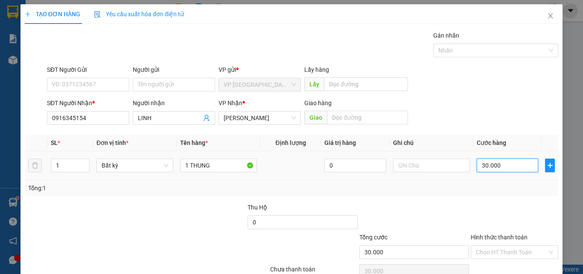
scroll to position [42, 0]
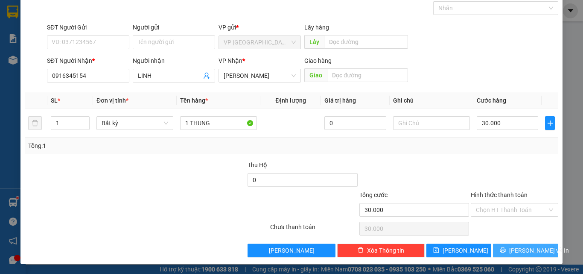
click at [513, 251] on span "[PERSON_NAME] và In" at bounding box center [539, 250] width 60 height 9
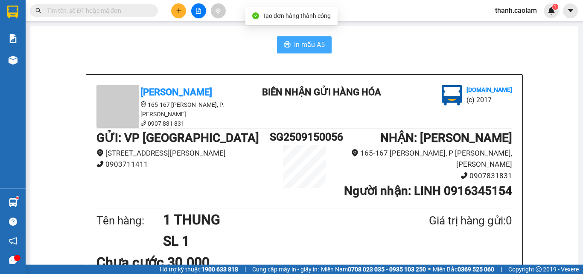
click at [303, 50] on span "In mẫu A5" at bounding box center [309, 44] width 31 height 11
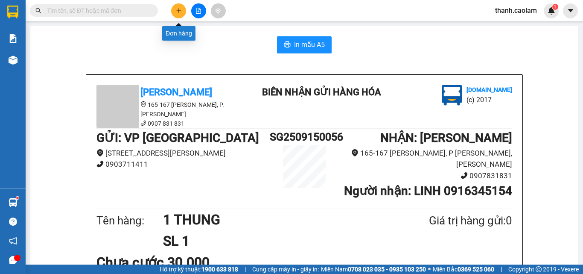
click at [180, 5] on button at bounding box center [178, 10] width 15 height 15
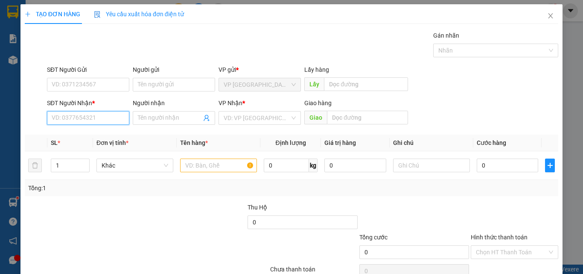
click at [114, 118] on input "SĐT Người Nhận *" at bounding box center [88, 118] width 82 height 14
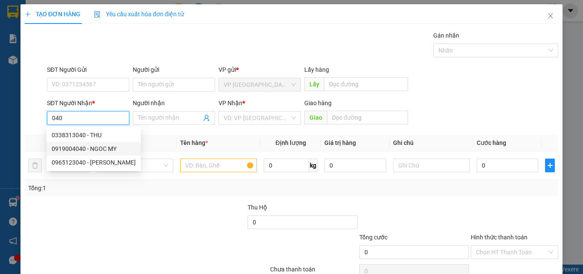
click at [111, 149] on div "0919004040 - NGOC MY" at bounding box center [94, 148] width 84 height 9
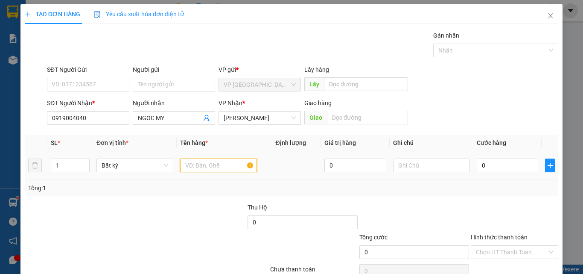
click at [207, 165] on input "text" at bounding box center [218, 165] width 77 height 14
click at [495, 168] on input "0" at bounding box center [507, 165] width 61 height 14
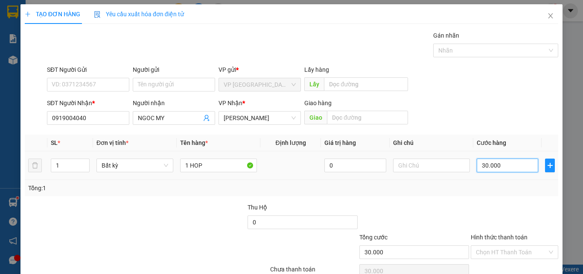
scroll to position [42, 0]
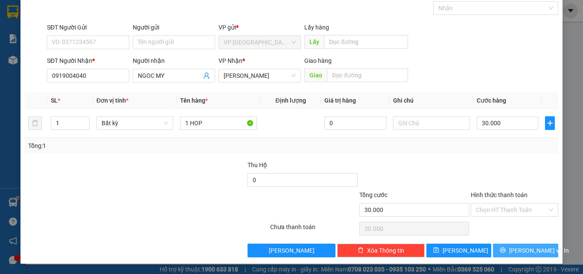
click at [512, 250] on button "[PERSON_NAME] và In" at bounding box center [525, 250] width 65 height 14
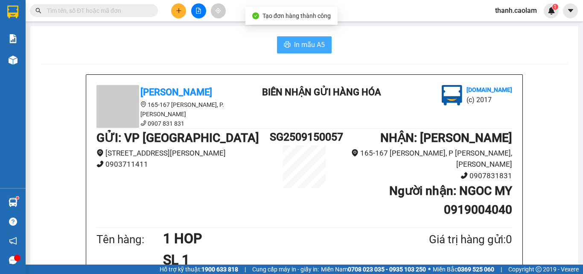
drag, startPoint x: 292, startPoint y: 44, endPoint x: 308, endPoint y: 51, distance: 17.6
click at [294, 44] on span "In mẫu A5" at bounding box center [309, 44] width 31 height 11
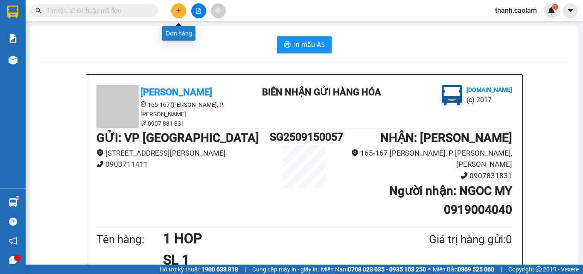
click at [181, 14] on button at bounding box center [178, 10] width 15 height 15
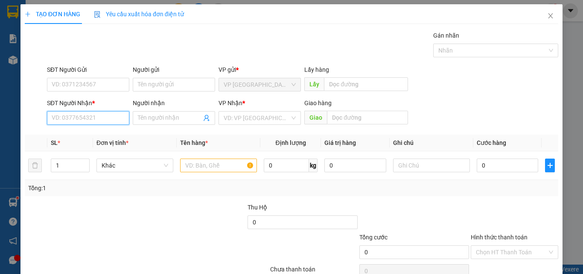
click at [97, 117] on input "SĐT Người Nhận *" at bounding box center [88, 118] width 82 height 14
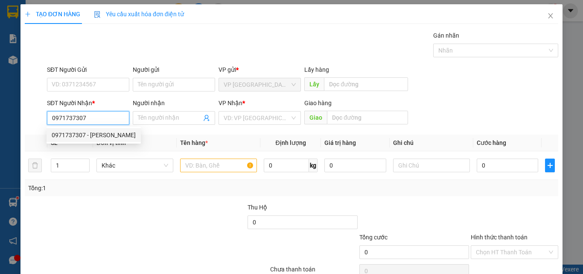
click at [104, 133] on div "0971737307 - [PERSON_NAME]" at bounding box center [94, 134] width 84 height 9
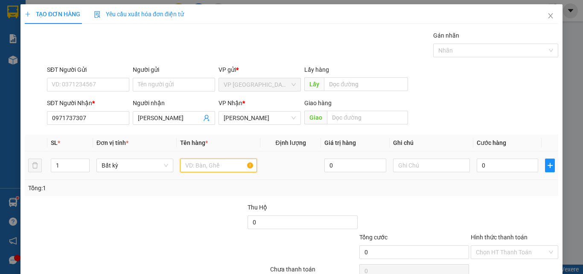
click at [198, 167] on input "text" at bounding box center [218, 165] width 77 height 14
click at [481, 162] on input "0" at bounding box center [507, 165] width 61 height 14
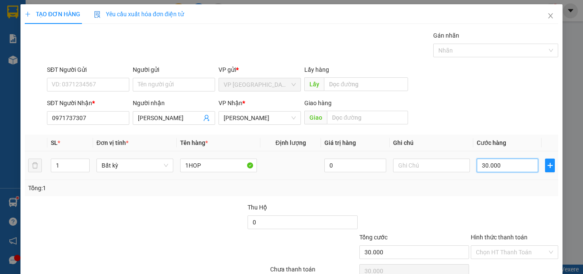
scroll to position [42, 0]
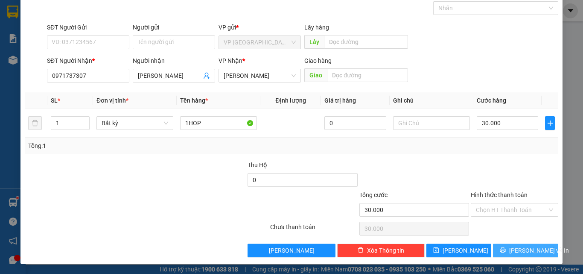
click at [522, 246] on span "[PERSON_NAME] và In" at bounding box center [539, 250] width 60 height 9
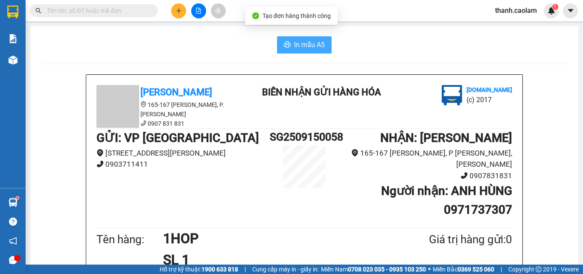
click at [319, 41] on span "In mẫu A5" at bounding box center [309, 44] width 31 height 11
click at [299, 47] on span "In mẫu A5" at bounding box center [309, 44] width 31 height 11
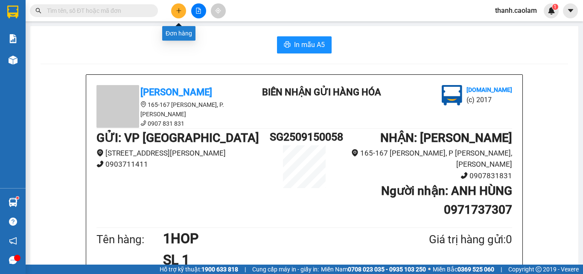
click at [180, 10] on icon "plus" at bounding box center [179, 11] width 6 height 6
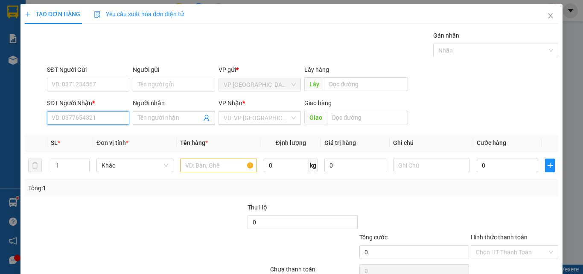
click at [100, 116] on input "SĐT Người Nhận *" at bounding box center [88, 118] width 82 height 14
click at [101, 133] on div "0942121012 - MINH" at bounding box center [87, 134] width 71 height 9
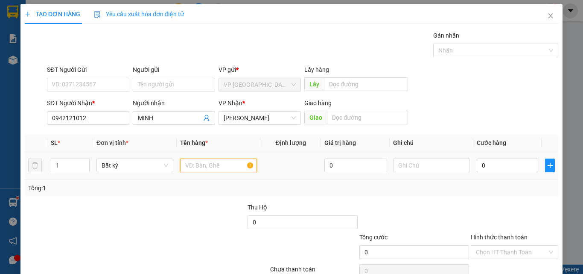
click at [191, 165] on input "text" at bounding box center [218, 165] width 77 height 14
click at [497, 165] on input "0" at bounding box center [507, 165] width 61 height 14
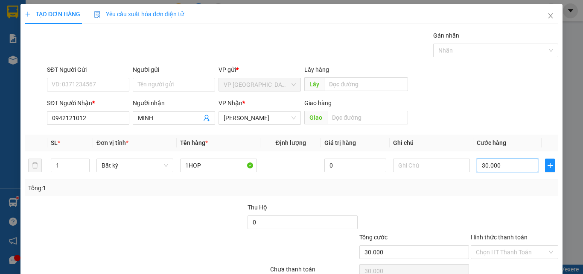
scroll to position [42, 0]
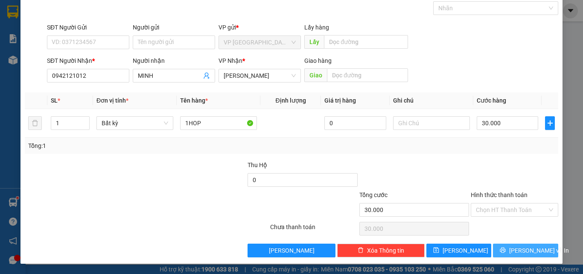
click at [523, 247] on span "[PERSON_NAME] và In" at bounding box center [539, 250] width 60 height 9
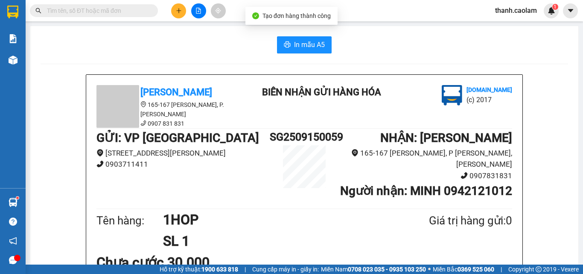
drag, startPoint x: 299, startPoint y: 36, endPoint x: 299, endPoint y: 42, distance: 6.4
drag, startPoint x: 304, startPoint y: 48, endPoint x: 312, endPoint y: 55, distance: 10.3
click at [305, 48] on span "In mẫu A5" at bounding box center [309, 44] width 31 height 11
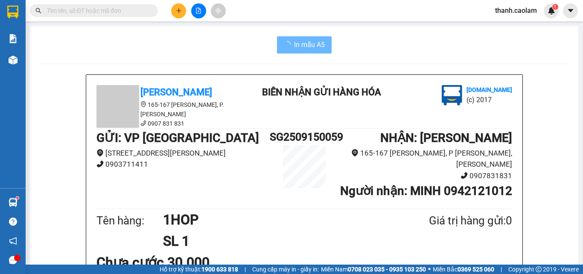
scroll to position [128, 0]
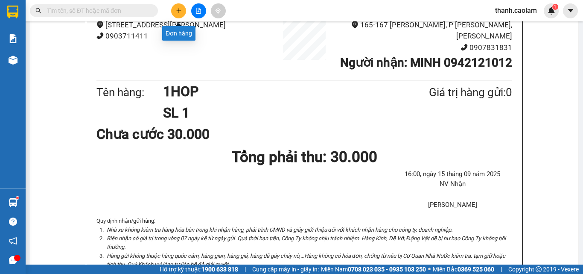
click at [179, 4] on button at bounding box center [178, 10] width 15 height 15
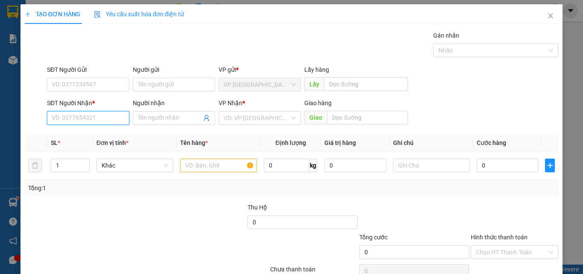
click at [101, 114] on input "SĐT Người Nhận *" at bounding box center [88, 118] width 82 height 14
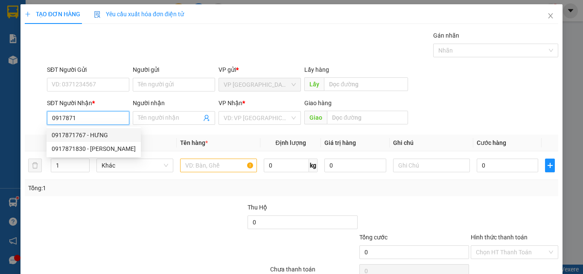
click at [102, 132] on div "0917871767 - HƯNG" at bounding box center [94, 134] width 84 height 9
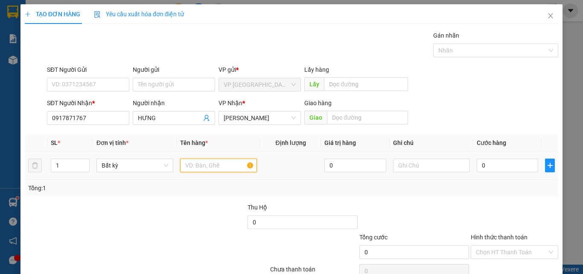
click at [192, 166] on input "text" at bounding box center [218, 165] width 77 height 14
click at [501, 167] on input "0" at bounding box center [507, 165] width 61 height 14
click at [507, 239] on label "Hình thức thanh toán" at bounding box center [499, 237] width 57 height 7
click at [507, 246] on input "Hình thức thanh toán" at bounding box center [511, 252] width 71 height 13
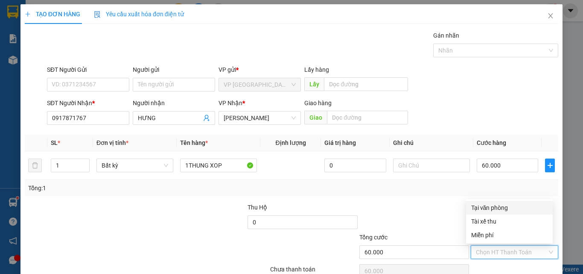
click at [509, 210] on div "Tại văn phòng" at bounding box center [509, 207] width 76 height 9
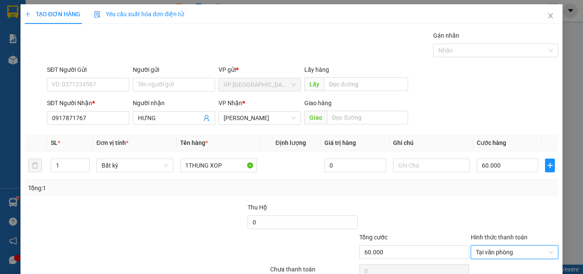
scroll to position [42, 0]
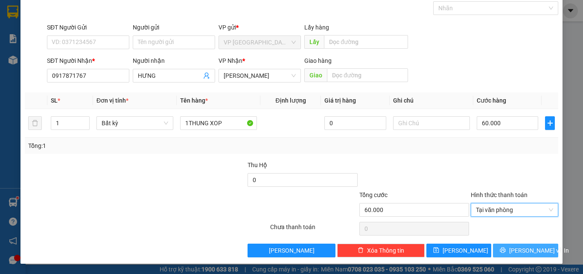
click at [528, 251] on span "[PERSON_NAME] và In" at bounding box center [539, 250] width 60 height 9
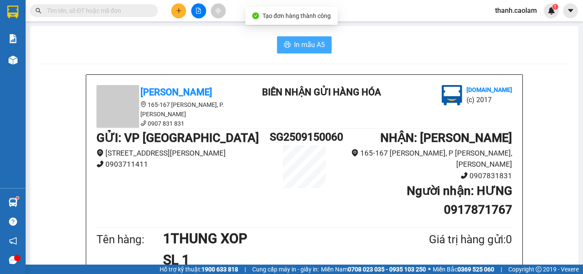
click at [308, 45] on span "In mẫu A5" at bounding box center [309, 44] width 31 height 11
click at [178, 12] on icon "plus" at bounding box center [179, 11] width 6 height 6
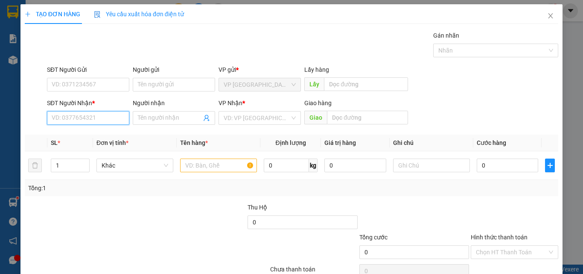
click at [94, 117] on input "SĐT Người Nhận *" at bounding box center [88, 118] width 82 height 14
click at [84, 132] on div "0909308485 - TAN" at bounding box center [87, 134] width 71 height 9
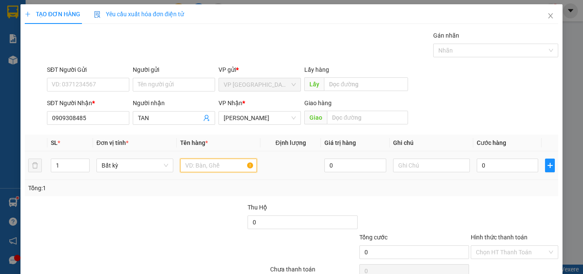
click at [216, 163] on input "text" at bounding box center [218, 165] width 77 height 14
click at [506, 167] on input "0" at bounding box center [507, 165] width 61 height 14
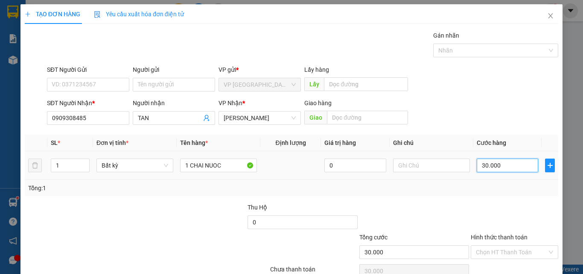
scroll to position [42, 0]
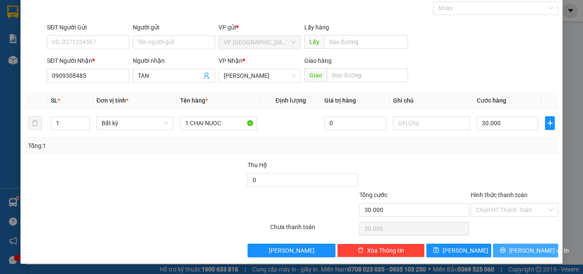
click at [524, 252] on span "[PERSON_NAME] và In" at bounding box center [539, 250] width 60 height 9
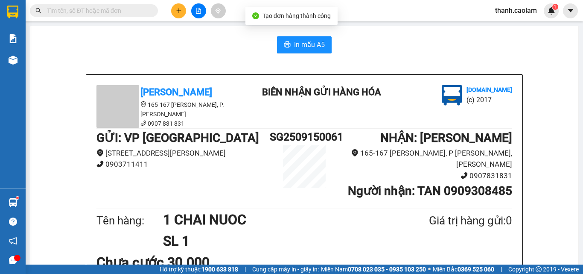
click at [309, 40] on span "In mẫu A5" at bounding box center [309, 44] width 31 height 11
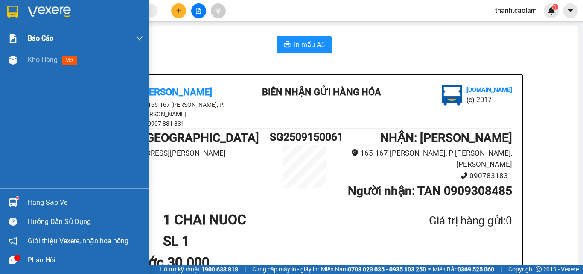
drag, startPoint x: 19, startPoint y: 6, endPoint x: 146, endPoint y: 47, distance: 133.3
click at [19, 6] on div at bounding box center [13, 11] width 15 height 15
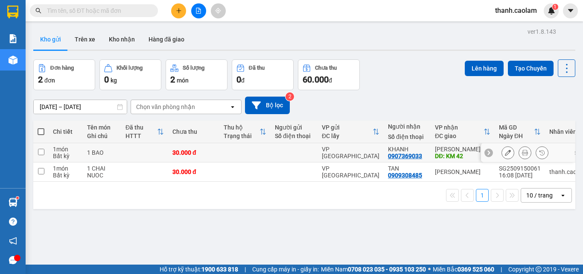
click at [505, 152] on icon at bounding box center [508, 152] width 6 height 6
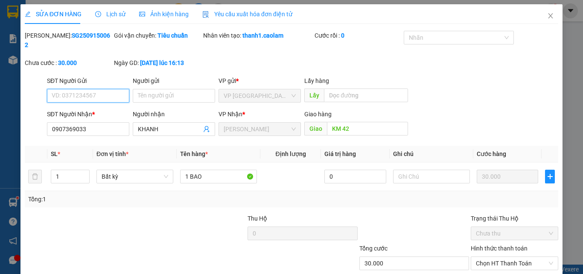
scroll to position [44, 0]
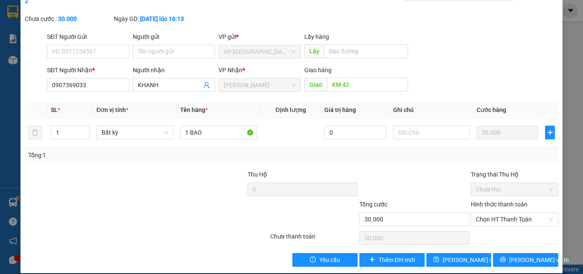
click at [536, 242] on div "Total Paid Fee 0 Total UnPaid Fee 30.000 Cash Collection Total Fee Mã ĐH: SG250…" at bounding box center [292, 127] width 534 height 280
click at [536, 255] on span "[PERSON_NAME] và In" at bounding box center [539, 259] width 60 height 9
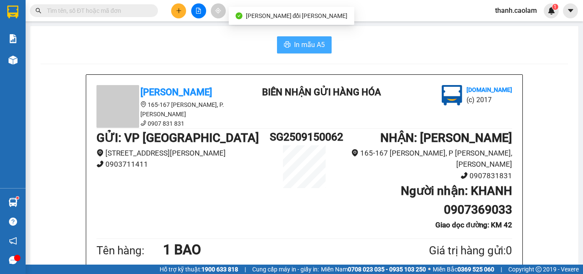
click at [307, 51] on button "In mẫu A5" at bounding box center [304, 44] width 55 height 17
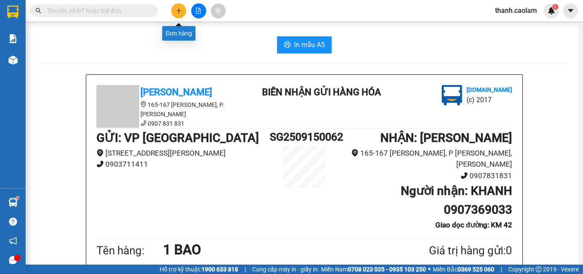
click at [180, 8] on icon "plus" at bounding box center [179, 11] width 6 height 6
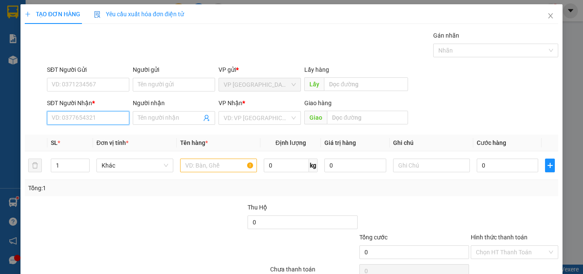
drag, startPoint x: 94, startPoint y: 117, endPoint x: 88, endPoint y: 113, distance: 7.3
click at [95, 117] on input "SĐT Người Nhận *" at bounding box center [88, 118] width 82 height 14
click at [100, 129] on div "0916990777 - PHONG" at bounding box center [88, 135] width 82 height 14
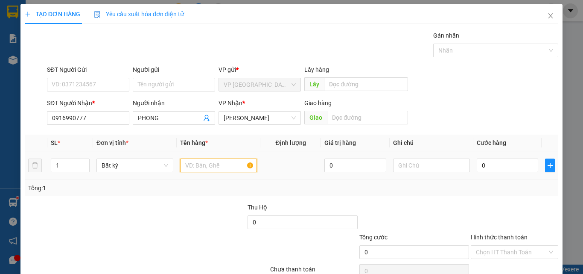
click at [204, 163] on input "text" at bounding box center [218, 165] width 77 height 14
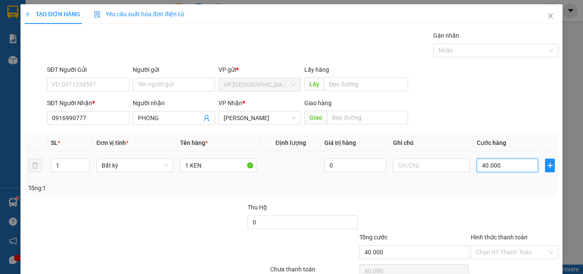
scroll to position [42, 0]
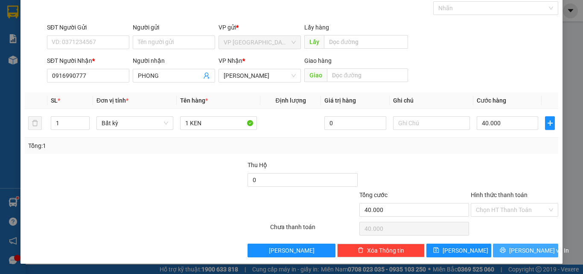
click at [515, 247] on span "[PERSON_NAME] và In" at bounding box center [539, 250] width 60 height 9
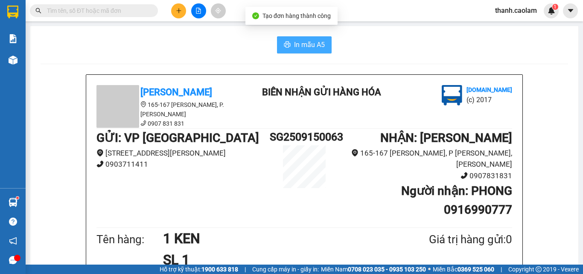
click at [316, 51] on button "In mẫu A5" at bounding box center [304, 44] width 55 height 17
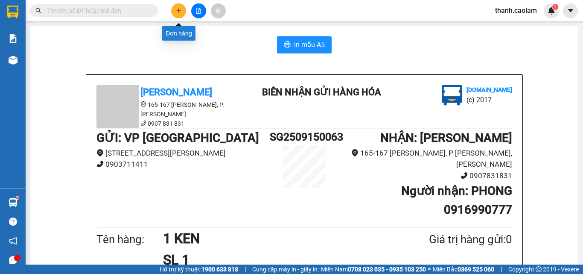
click at [181, 8] on icon "plus" at bounding box center [179, 11] width 6 height 6
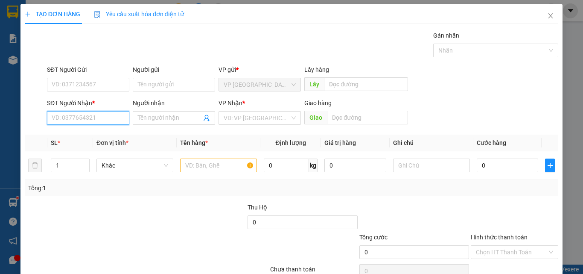
click at [103, 113] on input "SĐT Người Nhận *" at bounding box center [88, 118] width 82 height 14
click at [99, 137] on div "0865907953 - THUONG" at bounding box center [87, 134] width 71 height 9
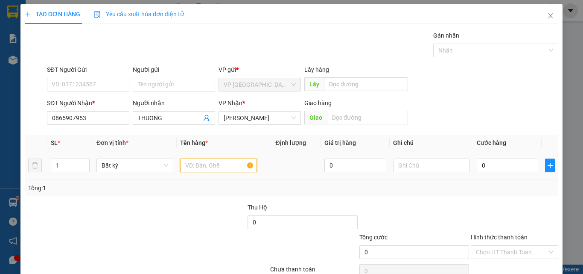
click at [206, 165] on input "text" at bounding box center [218, 165] width 77 height 14
click at [484, 164] on input "0" at bounding box center [507, 165] width 61 height 14
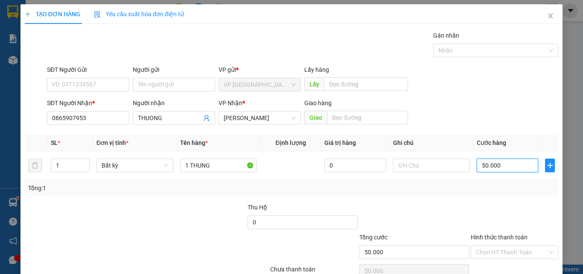
scroll to position [42, 0]
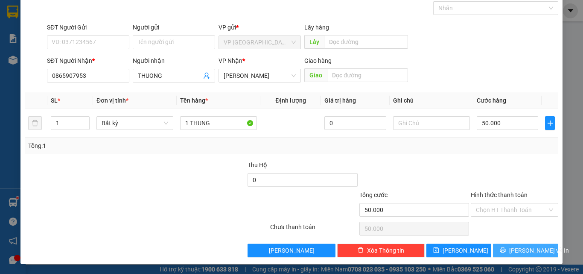
click at [520, 251] on span "[PERSON_NAME] và In" at bounding box center [539, 250] width 60 height 9
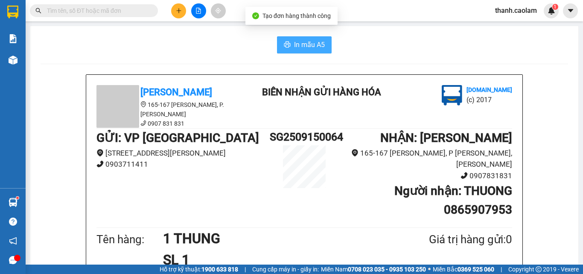
click at [301, 47] on span "In mẫu A5" at bounding box center [309, 44] width 31 height 11
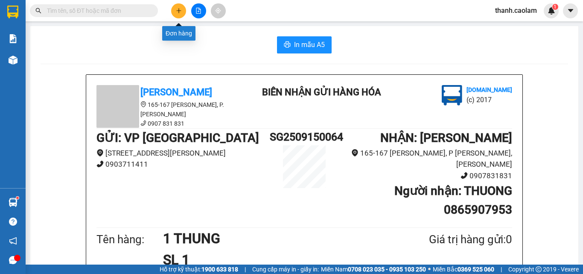
click at [181, 12] on icon "plus" at bounding box center [179, 11] width 6 height 6
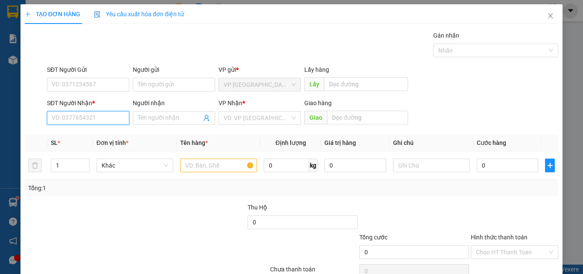
click at [112, 120] on input "SĐT Người Nhận *" at bounding box center [88, 118] width 82 height 14
click at [100, 136] on div "0942330007 - HOA" at bounding box center [87, 134] width 71 height 9
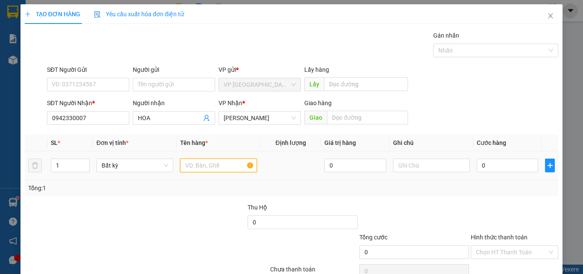
click at [211, 165] on input "text" at bounding box center [218, 165] width 77 height 14
click at [490, 163] on input "0" at bounding box center [507, 165] width 61 height 14
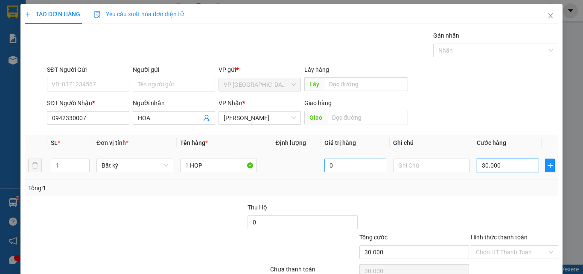
scroll to position [42, 0]
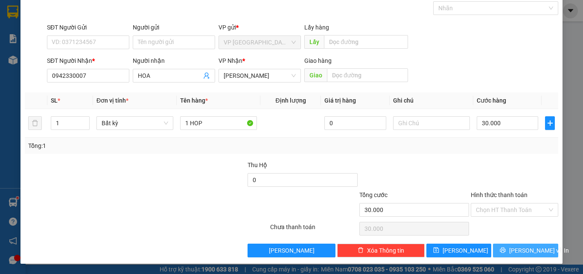
click at [515, 248] on span "[PERSON_NAME] và In" at bounding box center [539, 250] width 60 height 9
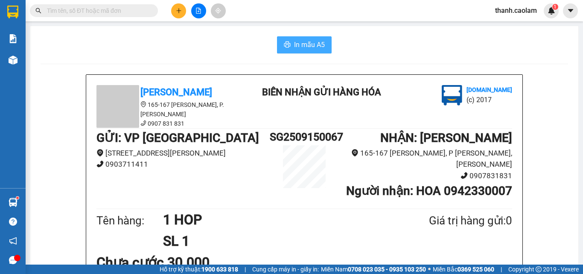
click at [301, 49] on span "In mẫu A5" at bounding box center [309, 44] width 31 height 11
click at [180, 7] on button at bounding box center [178, 10] width 15 height 15
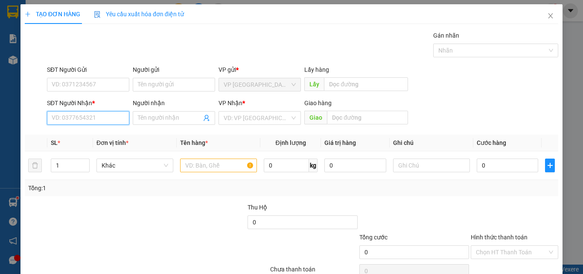
click at [103, 119] on input "SĐT Người Nhận *" at bounding box center [88, 118] width 82 height 14
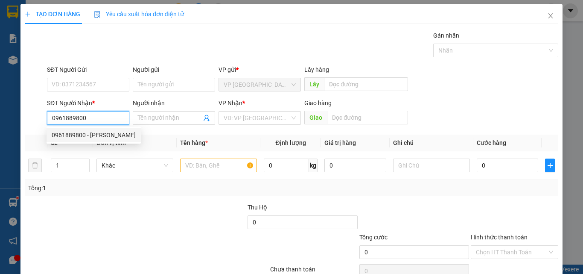
click at [103, 132] on div "0961889800 - [PERSON_NAME]" at bounding box center [94, 134] width 84 height 9
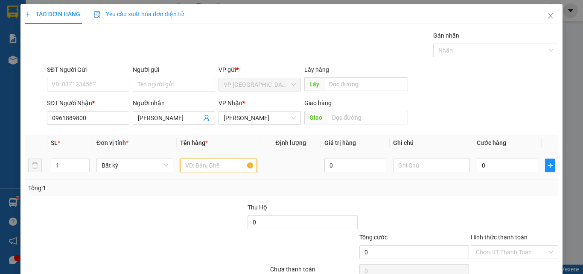
click at [214, 163] on input "text" at bounding box center [218, 165] width 77 height 14
click at [497, 165] on input "0" at bounding box center [507, 165] width 61 height 14
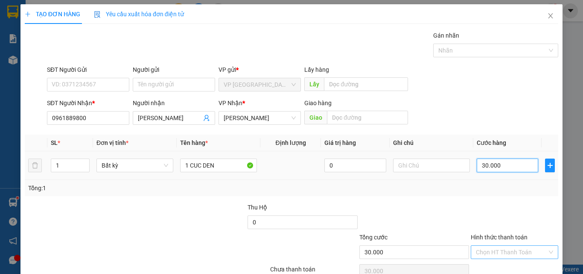
scroll to position [42, 0]
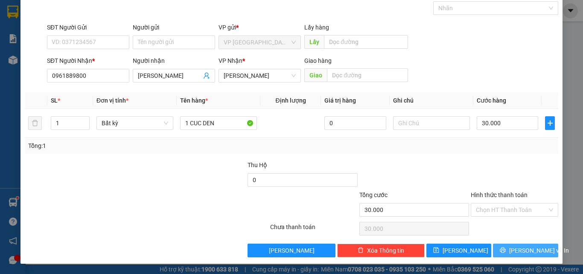
click at [514, 249] on span "[PERSON_NAME] và In" at bounding box center [539, 250] width 60 height 9
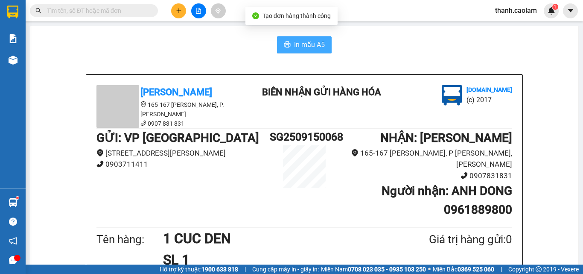
click at [303, 46] on span "In mẫu A5" at bounding box center [309, 44] width 31 height 11
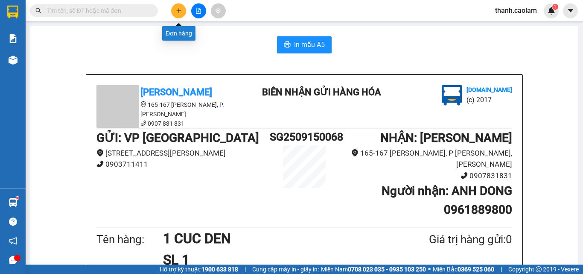
click at [178, 9] on icon "plus" at bounding box center [179, 11] width 6 height 6
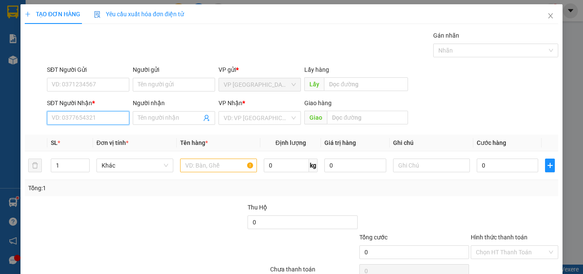
click at [100, 114] on input "SĐT Người Nhận *" at bounding box center [88, 118] width 82 height 14
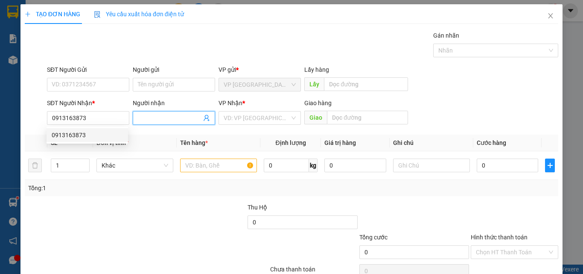
click at [186, 113] on span at bounding box center [174, 118] width 82 height 14
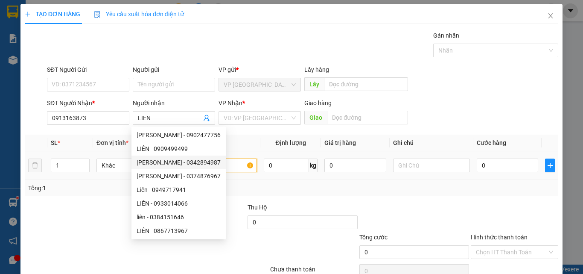
click at [231, 166] on input "text" at bounding box center [218, 165] width 77 height 14
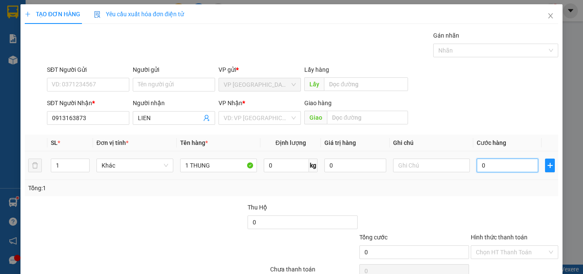
click at [495, 167] on input "0" at bounding box center [507, 165] width 61 height 14
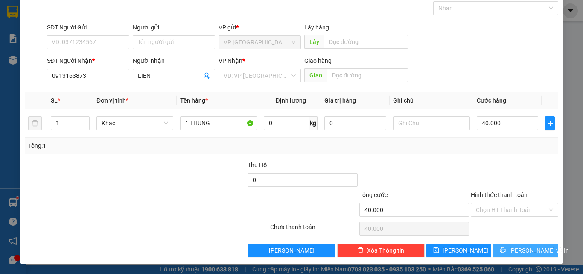
click at [520, 251] on span "[PERSON_NAME] và In" at bounding box center [539, 250] width 60 height 9
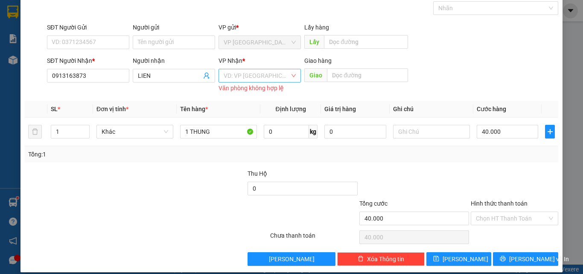
click at [265, 72] on input "search" at bounding box center [257, 75] width 66 height 13
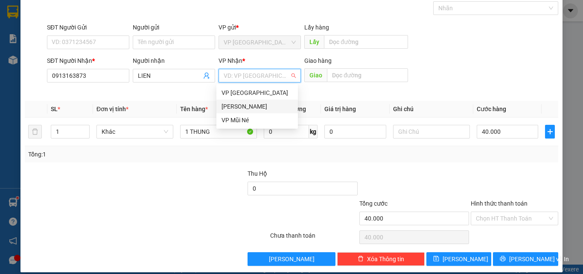
click at [250, 105] on div "[PERSON_NAME]" at bounding box center [257, 106] width 71 height 9
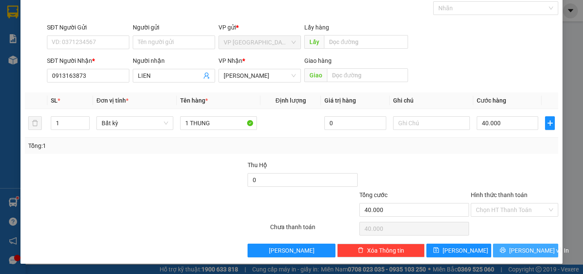
click at [529, 249] on span "[PERSON_NAME] và In" at bounding box center [539, 250] width 60 height 9
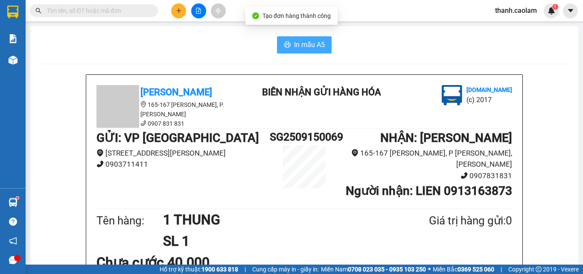
click at [303, 41] on span "In mẫu A5" at bounding box center [309, 44] width 31 height 11
click at [294, 44] on span "In mẫu A5" at bounding box center [309, 44] width 31 height 11
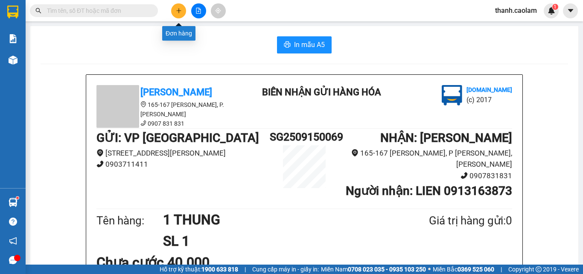
click at [179, 9] on icon "plus" at bounding box center [179, 10] width 0 height 5
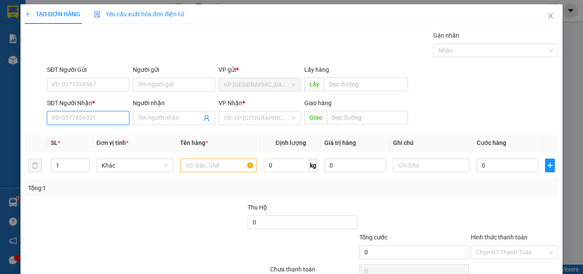
click at [116, 117] on input "SĐT Người Nhận *" at bounding box center [88, 118] width 82 height 14
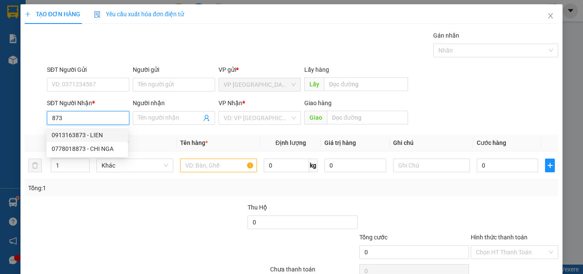
click at [97, 130] on div "0913163873 - LIEN" at bounding box center [87, 134] width 71 height 9
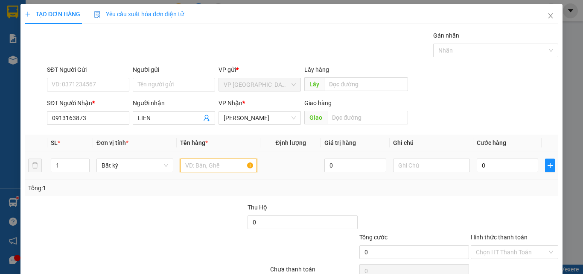
click at [215, 166] on input "text" at bounding box center [218, 165] width 77 height 14
click at [496, 161] on input "0" at bounding box center [507, 165] width 61 height 14
click at [516, 234] on label "Hình thức thanh toán" at bounding box center [499, 237] width 57 height 7
click at [516, 246] on input "Hình thức thanh toán" at bounding box center [511, 252] width 71 height 13
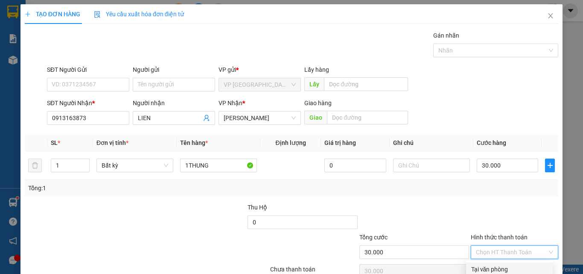
click at [498, 264] on div "Tại văn phòng" at bounding box center [509, 268] width 76 height 9
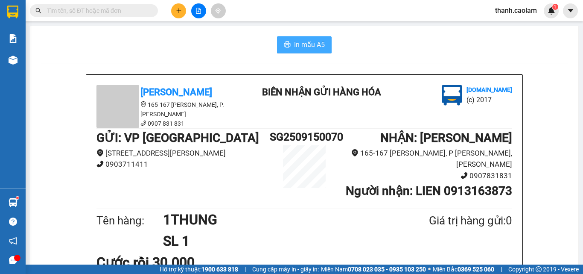
click at [316, 43] on span "In mẫu A5" at bounding box center [309, 44] width 31 height 11
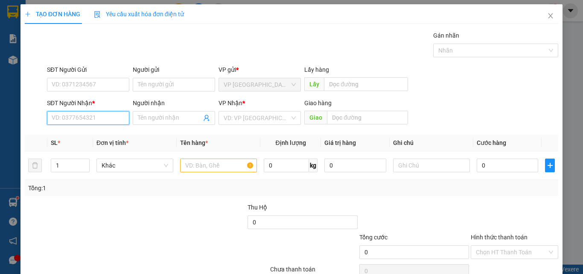
click at [97, 120] on input "SĐT Người Nhận *" at bounding box center [88, 118] width 82 height 14
click at [83, 117] on input "SĐT Người Nhận *" at bounding box center [88, 118] width 82 height 14
click at [549, 15] on span "Close" at bounding box center [551, 16] width 24 height 24
click at [544, 10] on span "Close" at bounding box center [551, 16] width 24 height 24
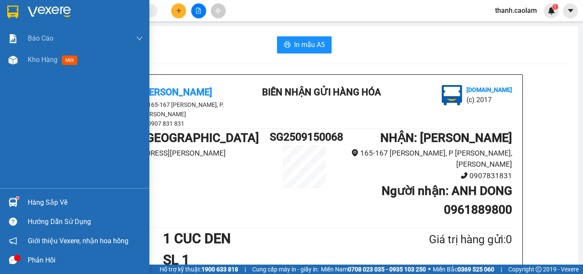
click at [33, 7] on img at bounding box center [49, 12] width 43 height 13
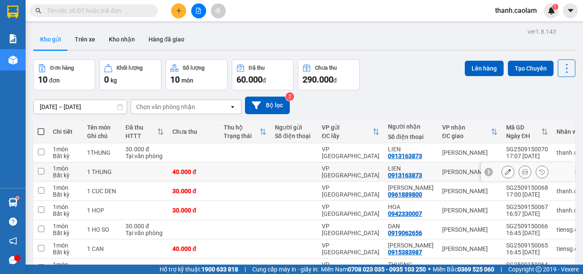
click at [241, 172] on td at bounding box center [245, 171] width 51 height 19
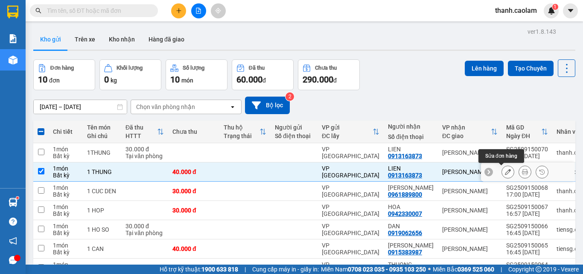
click at [505, 172] on icon at bounding box center [508, 172] width 6 height 6
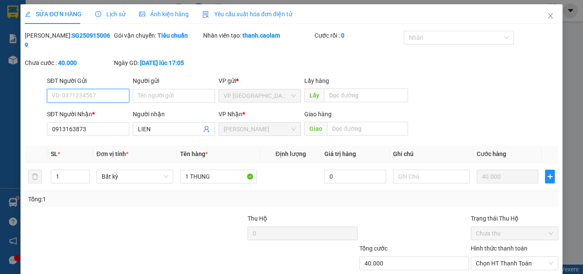
click at [513, 227] on span "Chưa thu" at bounding box center [514, 233] width 77 height 13
click at [526, 227] on span "Chưa thu" at bounding box center [514, 233] width 77 height 13
click at [498, 245] on label "Hình thức thanh toán" at bounding box center [499, 248] width 57 height 7
click at [498, 257] on input "Hình thức thanh toán" at bounding box center [511, 263] width 71 height 13
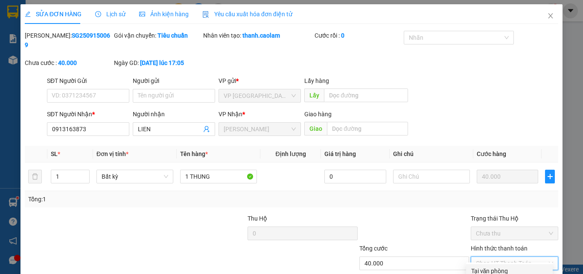
click at [507, 266] on div "Tại văn phòng" at bounding box center [509, 270] width 76 height 9
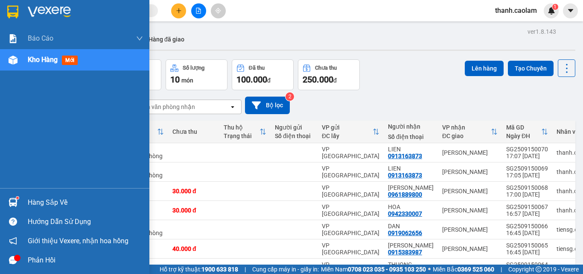
click at [14, 13] on img at bounding box center [12, 12] width 11 height 13
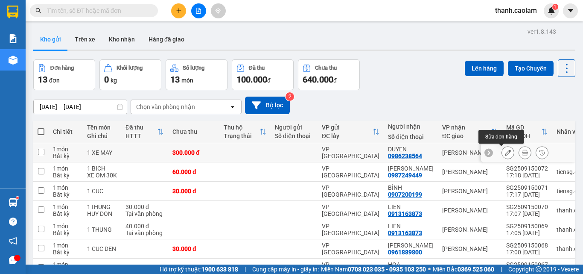
click at [505, 150] on icon at bounding box center [508, 152] width 6 height 6
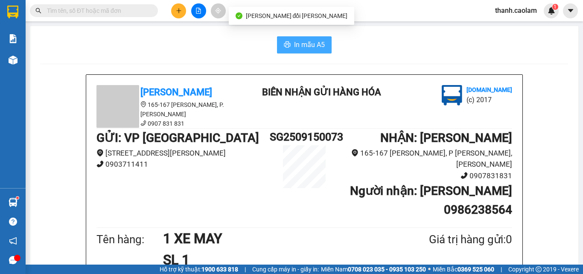
click at [304, 48] on span "In mẫu A5" at bounding box center [309, 44] width 31 height 11
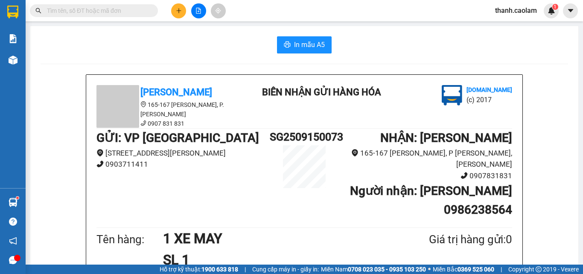
click at [73, 9] on input "text" at bounding box center [97, 10] width 101 height 9
click at [177, 16] on button at bounding box center [178, 10] width 15 height 15
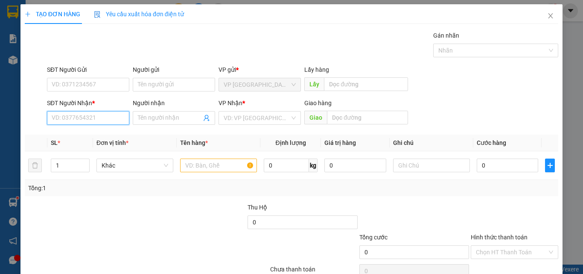
click at [108, 111] on input "SĐT Người Nhận *" at bounding box center [88, 118] width 82 height 14
drag, startPoint x: 107, startPoint y: 135, endPoint x: 179, endPoint y: 136, distance: 72.6
click at [107, 135] on div "0916632234 - HAI THUAN" at bounding box center [87, 134] width 71 height 9
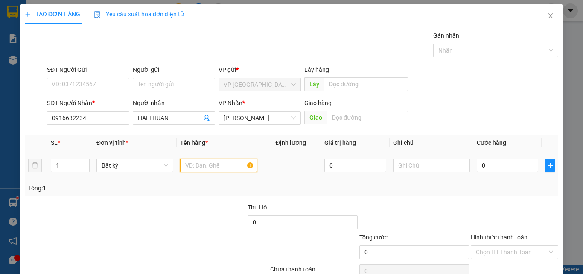
click at [214, 160] on input "text" at bounding box center [218, 165] width 77 height 14
drag, startPoint x: 206, startPoint y: 158, endPoint x: 194, endPoint y: 173, distance: 19.1
click at [194, 173] on td "1 KIEN" at bounding box center [219, 165] width 84 height 29
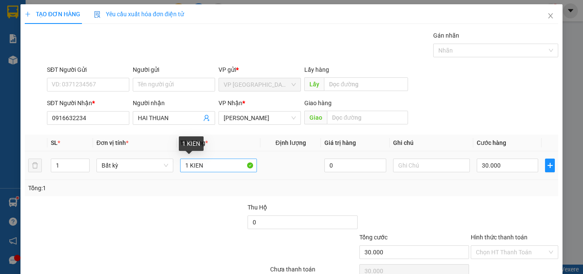
click at [216, 167] on input "1 KIEN" at bounding box center [218, 165] width 77 height 14
click at [216, 166] on input "1 KIEN" at bounding box center [218, 165] width 77 height 14
click at [215, 166] on input "1 KIEN" at bounding box center [218, 165] width 77 height 14
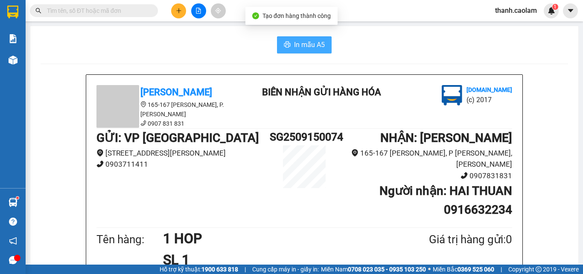
click at [307, 40] on span "In mẫu A5" at bounding box center [309, 44] width 31 height 11
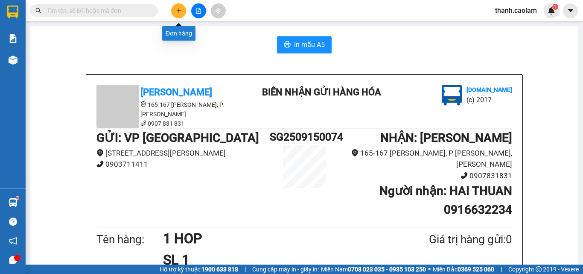
click at [176, 12] on icon "plus" at bounding box center [179, 11] width 6 height 6
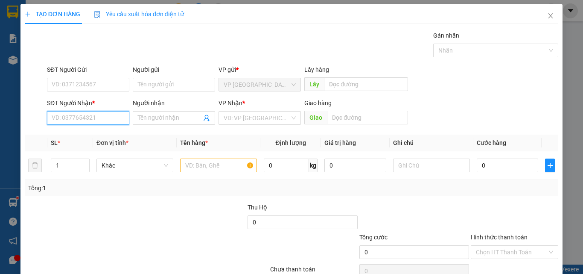
click at [119, 114] on input "SĐT Người Nhận *" at bounding box center [88, 118] width 82 height 14
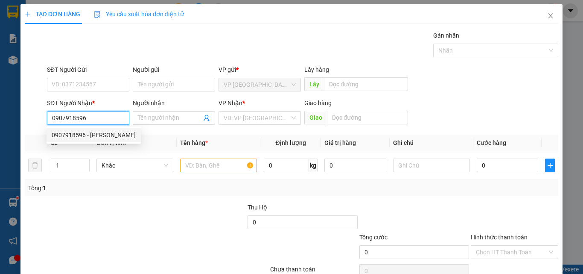
click at [102, 133] on div "0907918596 - [PERSON_NAME]" at bounding box center [94, 134] width 84 height 9
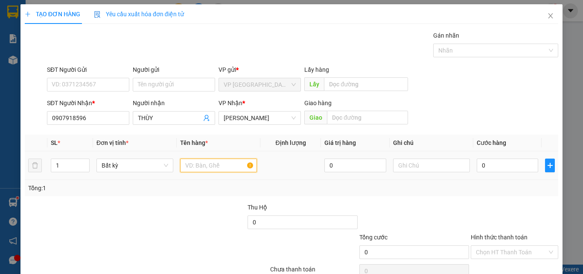
click at [202, 165] on input "text" at bounding box center [218, 165] width 77 height 14
click at [493, 163] on input "0" at bounding box center [507, 165] width 61 height 14
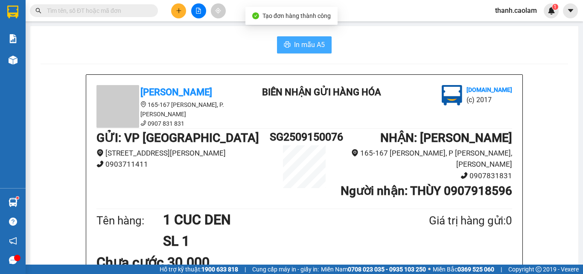
click at [308, 42] on span "In mẫu A5" at bounding box center [309, 44] width 31 height 11
click at [186, 12] on div at bounding box center [199, 10] width 64 height 15
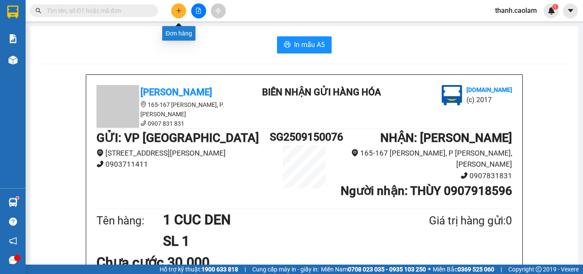
click at [179, 13] on icon "plus" at bounding box center [179, 11] width 6 height 6
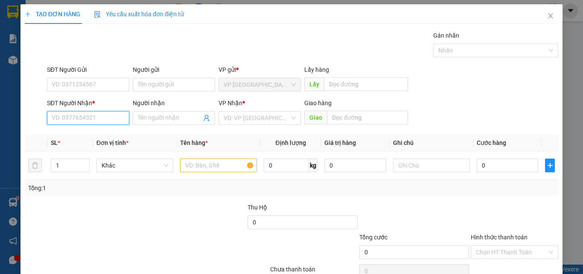
click at [113, 122] on input "SĐT Người Nhận *" at bounding box center [88, 118] width 82 height 14
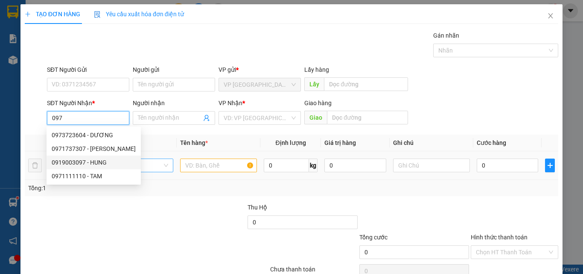
click at [108, 163] on div "0919003097 - HUNG" at bounding box center [94, 162] width 84 height 9
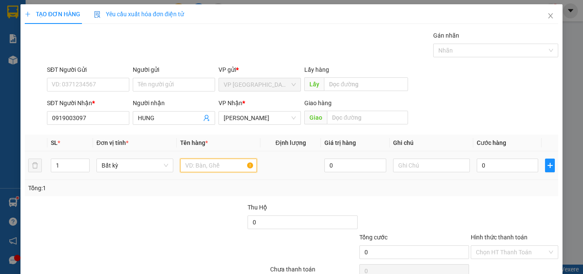
drag, startPoint x: 211, startPoint y: 162, endPoint x: 234, endPoint y: 166, distance: 23.3
click at [211, 163] on input "text" at bounding box center [218, 165] width 77 height 14
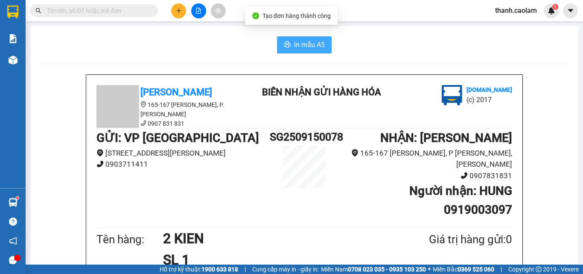
click at [296, 40] on span "In mẫu A5" at bounding box center [309, 44] width 31 height 11
drag, startPoint x: 168, startPoint y: 50, endPoint x: 158, endPoint y: 36, distance: 17.1
click at [167, 47] on div "In mẫu A5" at bounding box center [305, 44] width 528 height 17
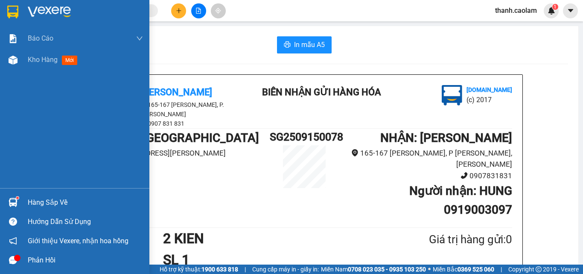
drag, startPoint x: 13, startPoint y: 18, endPoint x: 30, endPoint y: 30, distance: 21.1
click at [13, 18] on div at bounding box center [13, 11] width 15 height 15
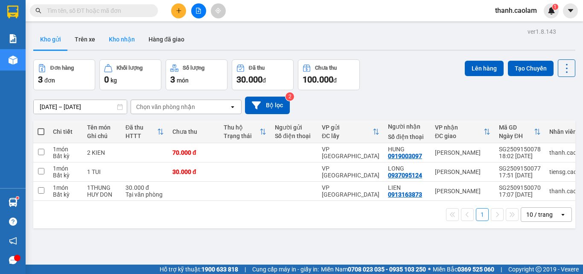
click at [116, 45] on button "Kho nhận" at bounding box center [122, 39] width 40 height 20
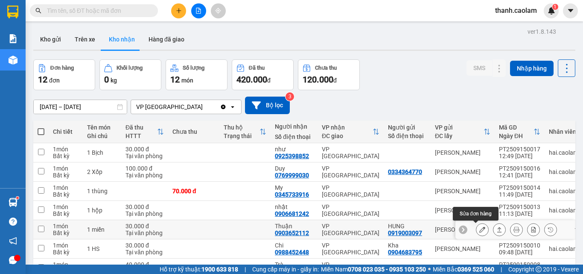
click at [480, 230] on icon at bounding box center [483, 229] width 6 height 6
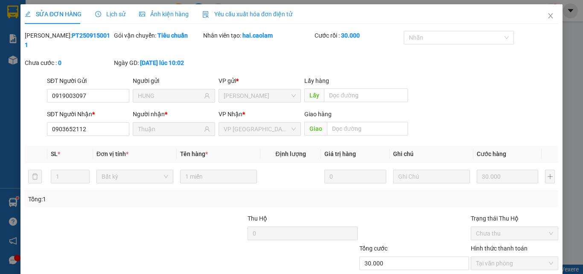
click at [551, 17] on span "Close" at bounding box center [551, 16] width 24 height 24
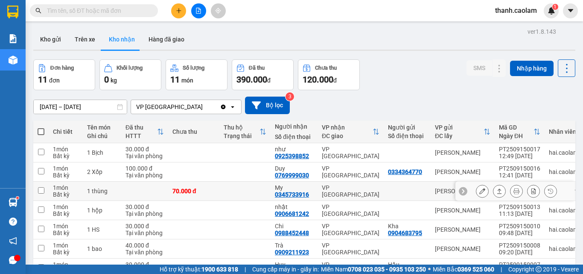
click at [483, 192] on div at bounding box center [516, 190] width 81 height 13
click at [480, 192] on button at bounding box center [483, 191] width 12 height 15
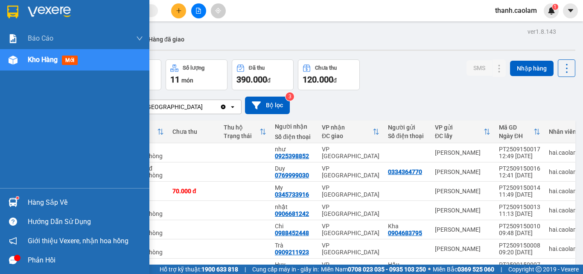
click at [50, 53] on div "Kho hàng mới" at bounding box center [85, 59] width 115 height 21
click at [52, 61] on span "Kho hàng" at bounding box center [43, 60] width 30 height 8
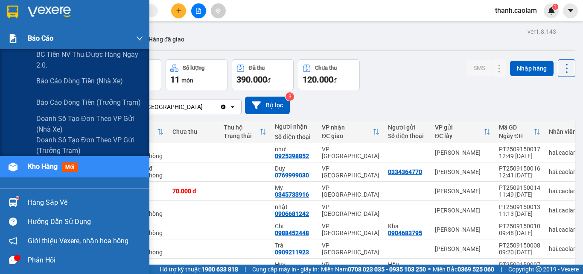
click at [42, 40] on span "Báo cáo" at bounding box center [41, 38] width 26 height 11
click at [40, 38] on span "Báo cáo" at bounding box center [41, 38] width 26 height 11
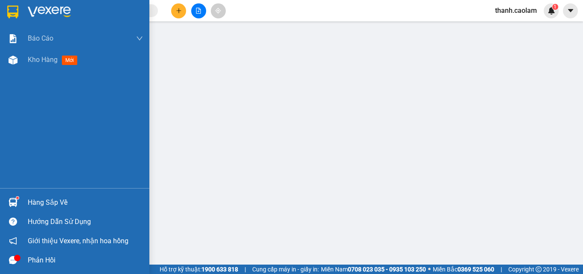
click at [0, 110] on div "Báo cáo BC Tiền NV thu được hàng ngày 2.0. Báo cáo dòng tiền (nhà xe) Báo cáo d…" at bounding box center [74, 108] width 149 height 160
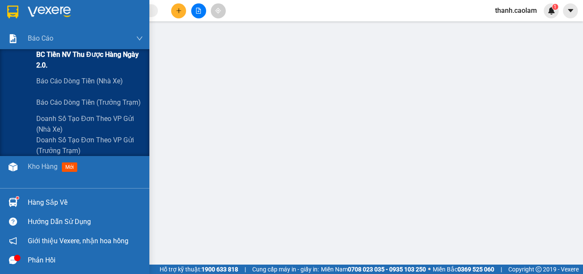
click at [117, 56] on span "BC Tiền NV thu được hàng ngày 2.0." at bounding box center [89, 59] width 107 height 21
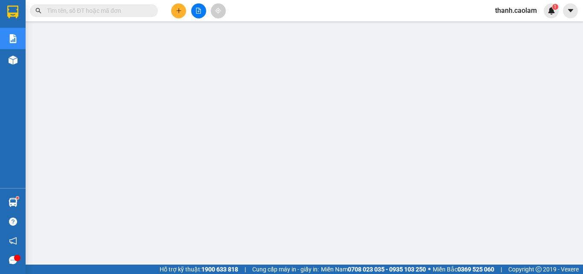
click at [139, 9] on input "text" at bounding box center [97, 10] width 101 height 9
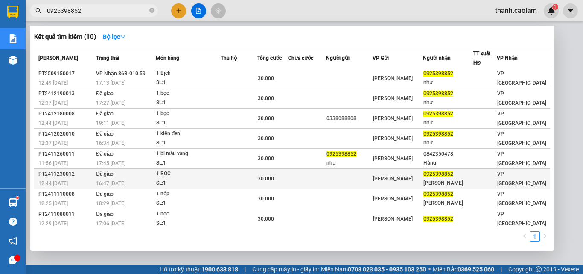
click at [473, 183] on div "[PERSON_NAME]" at bounding box center [449, 183] width 50 height 9
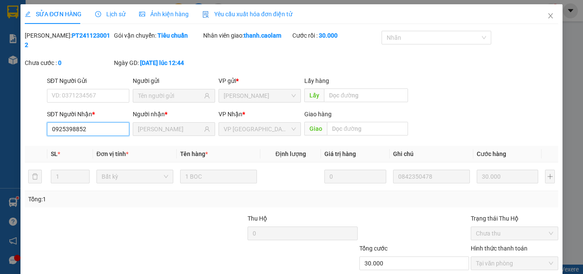
click at [92, 122] on input "0925398852" at bounding box center [88, 129] width 82 height 14
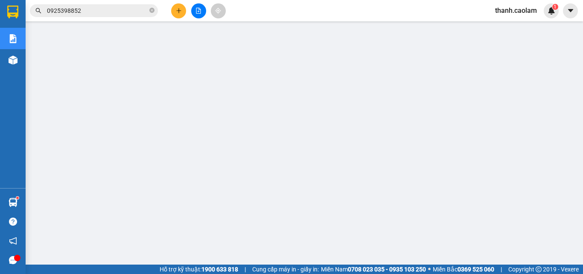
click at [139, 12] on input "0925398852" at bounding box center [97, 10] width 101 height 9
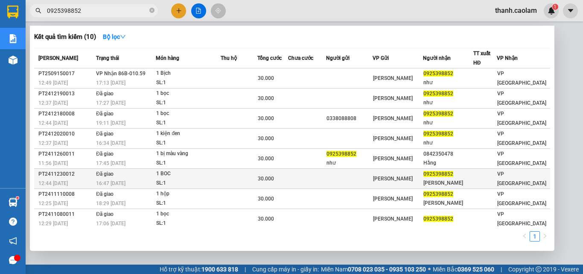
click at [401, 175] on div "[PERSON_NAME]" at bounding box center [398, 178] width 50 height 9
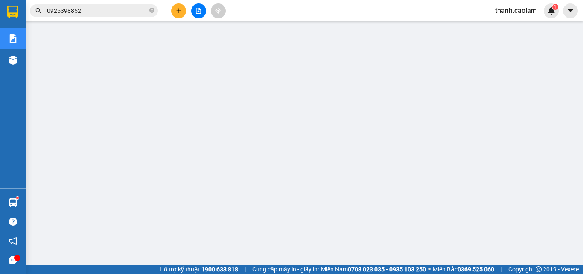
click at [142, 12] on input "0925398852" at bounding box center [97, 10] width 101 height 9
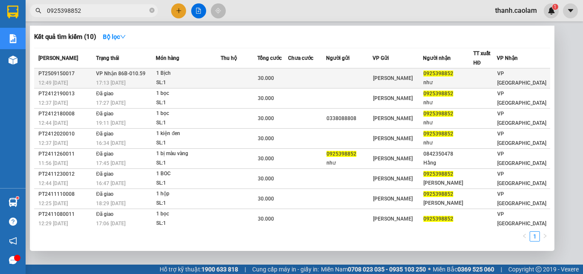
click at [452, 82] on div "như" at bounding box center [449, 82] width 50 height 9
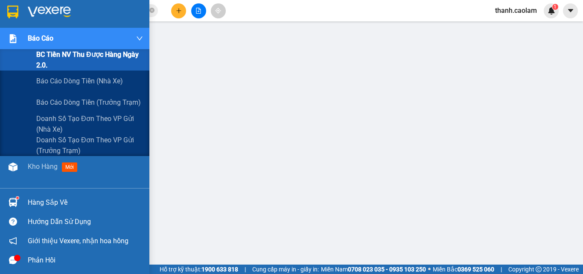
click at [82, 41] on div "Báo cáo" at bounding box center [85, 38] width 115 height 21
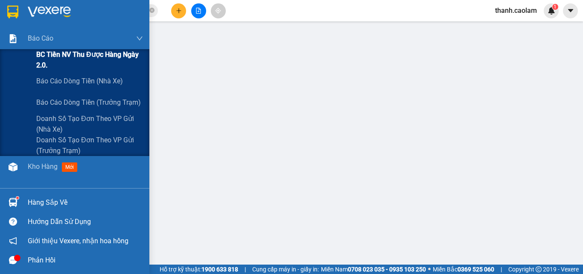
click at [81, 52] on span "BC Tiền NV thu được hàng ngày 2.0." at bounding box center [89, 59] width 107 height 21
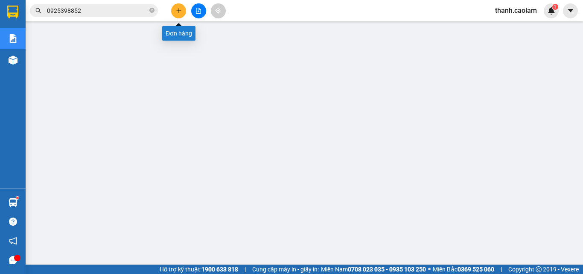
click at [178, 9] on icon "plus" at bounding box center [179, 11] width 6 height 6
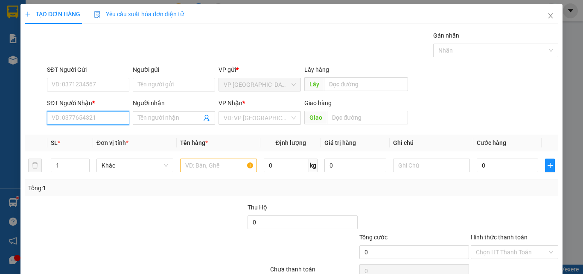
click at [114, 120] on input "SĐT Người Nhận *" at bounding box center [88, 118] width 82 height 14
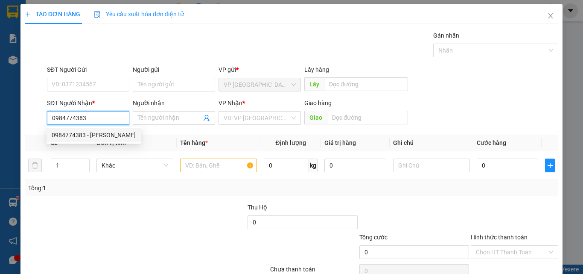
click at [98, 135] on div "0984774383 - [PERSON_NAME]" at bounding box center [94, 134] width 84 height 9
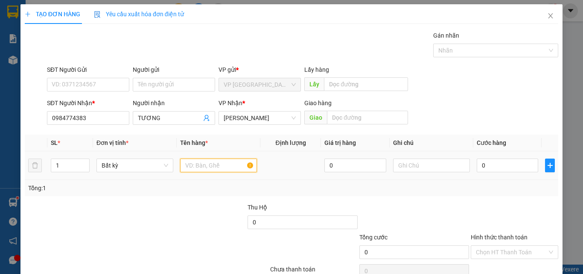
click at [217, 161] on input "text" at bounding box center [218, 165] width 77 height 14
click at [499, 164] on input "0" at bounding box center [507, 165] width 61 height 14
click at [510, 234] on label "Hình thức thanh toán" at bounding box center [499, 237] width 57 height 7
click at [510, 246] on input "Hình thức thanh toán" at bounding box center [511, 252] width 71 height 13
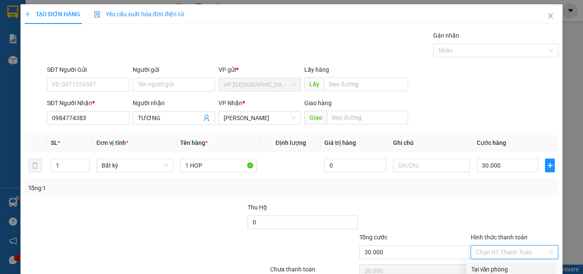
click at [506, 264] on div "Tại văn phòng" at bounding box center [509, 268] width 76 height 9
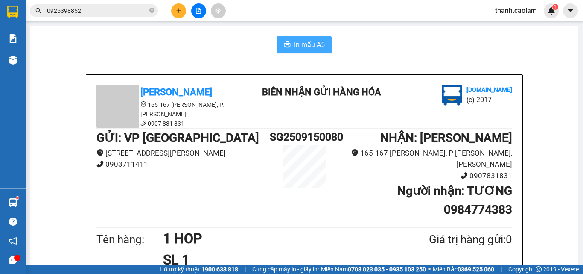
click at [310, 43] on span "In mẫu A5" at bounding box center [309, 44] width 31 height 11
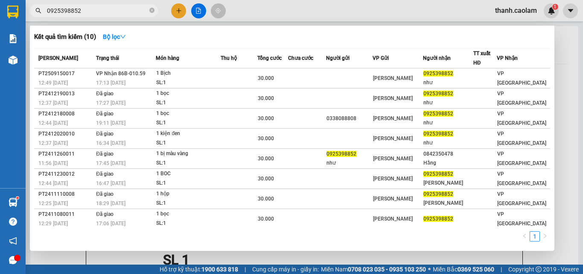
click at [113, 10] on input "0925398852" at bounding box center [97, 10] width 101 height 9
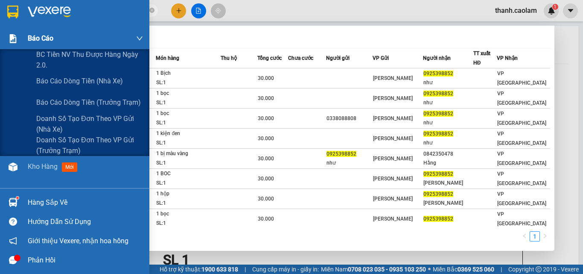
click at [48, 43] on span "Báo cáo" at bounding box center [41, 38] width 26 height 11
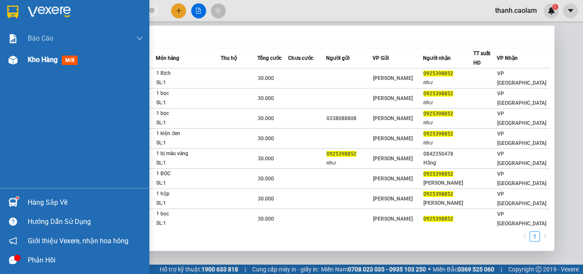
click at [51, 59] on span "Kho hàng" at bounding box center [43, 60] width 30 height 8
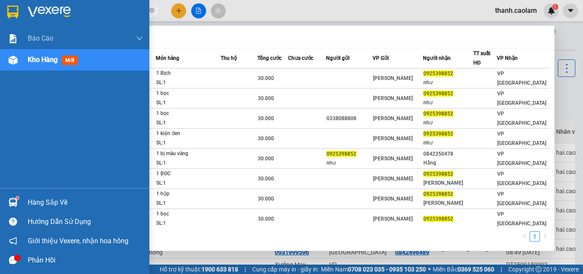
click at [64, 60] on span "mới" at bounding box center [70, 60] width 16 height 9
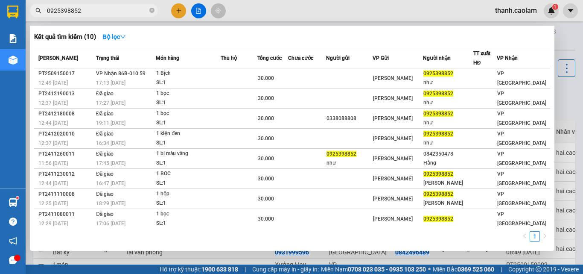
click at [180, 9] on div at bounding box center [291, 137] width 583 height 274
click at [119, 10] on input "0925398852" at bounding box center [97, 10] width 101 height 9
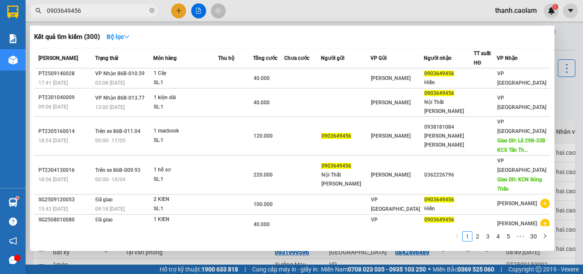
click at [184, 8] on div at bounding box center [291, 137] width 583 height 274
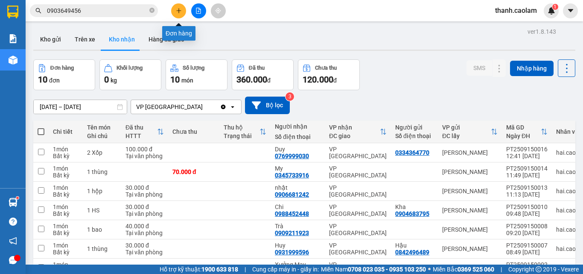
click at [179, 12] on icon "plus" at bounding box center [179, 11] width 6 height 6
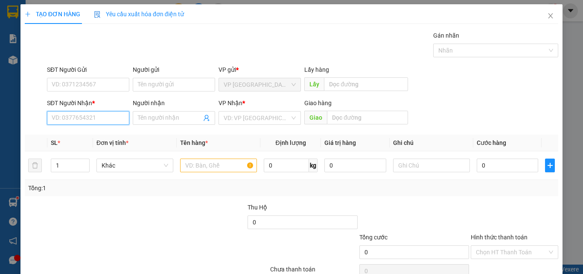
click at [118, 116] on input "SĐT Người Nhận *" at bounding box center [88, 118] width 82 height 14
click at [86, 135] on div "0903649456 - Hiền" at bounding box center [87, 134] width 71 height 9
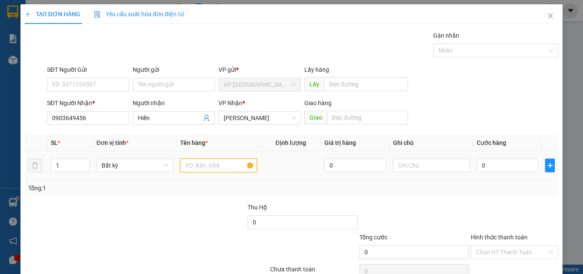
click at [208, 163] on input "text" at bounding box center [218, 165] width 77 height 14
click at [506, 167] on input "0" at bounding box center [507, 165] width 61 height 14
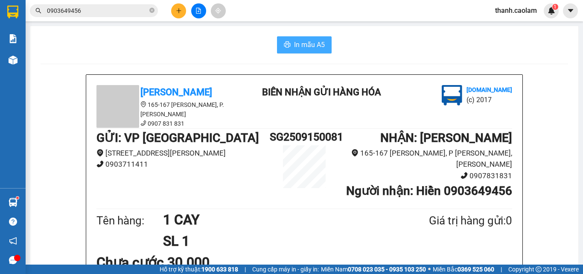
click at [299, 44] on span "In mẫu A5" at bounding box center [309, 44] width 31 height 11
click at [181, 11] on icon "plus" at bounding box center [179, 11] width 6 height 6
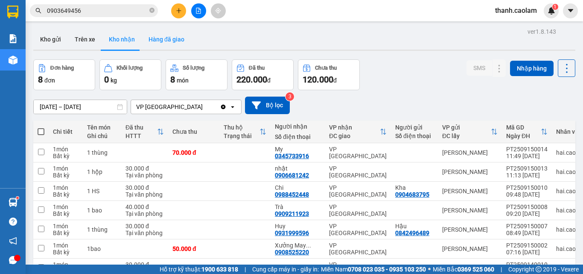
click at [171, 39] on button "Hàng đã giao" at bounding box center [167, 39] width 50 height 20
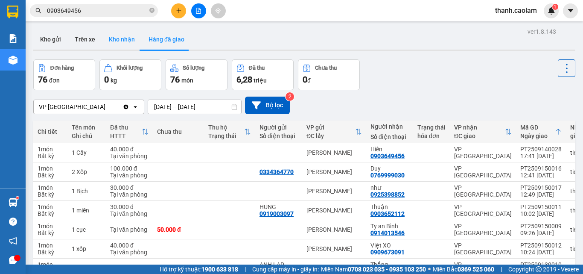
click at [114, 38] on button "Kho nhận" at bounding box center [122, 39] width 40 height 20
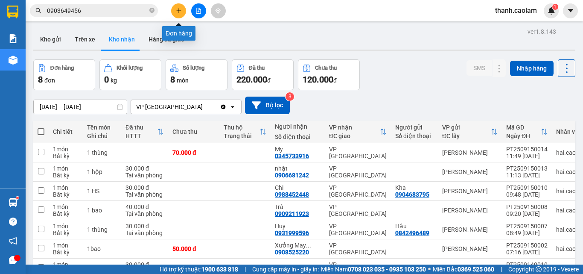
click at [180, 10] on icon "plus" at bounding box center [179, 11] width 6 height 6
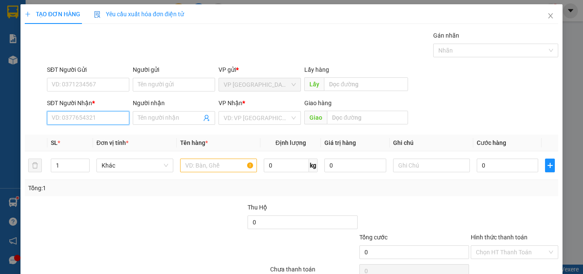
click at [111, 117] on input "SĐT Người Nhận *" at bounding box center [88, 118] width 82 height 14
click at [97, 136] on div "0987410123 - TÌNH" at bounding box center [87, 134] width 71 height 9
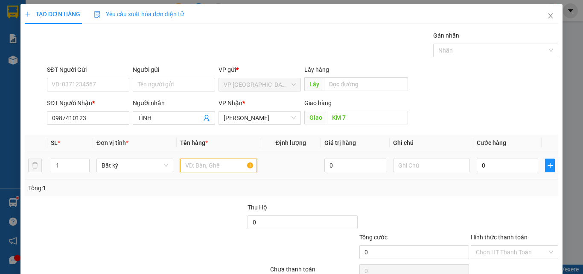
click at [210, 166] on input "text" at bounding box center [218, 165] width 77 height 14
click at [489, 164] on input "0" at bounding box center [507, 165] width 61 height 14
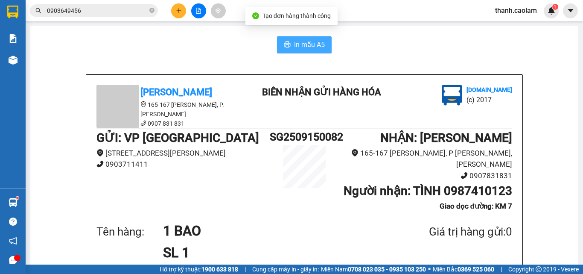
click at [303, 40] on button "In mẫu A5" at bounding box center [304, 44] width 55 height 17
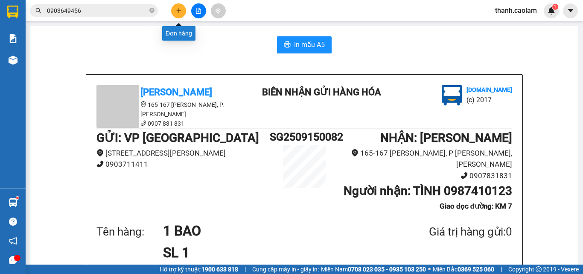
click at [176, 8] on icon "plus" at bounding box center [179, 11] width 6 height 6
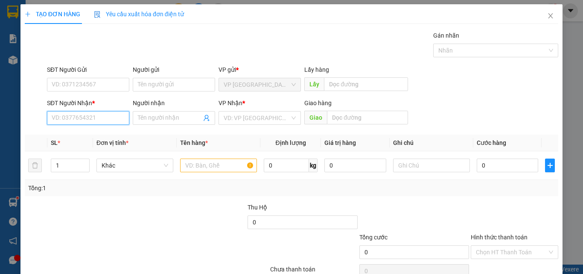
click at [120, 121] on input "SĐT Người Nhận *" at bounding box center [88, 118] width 82 height 14
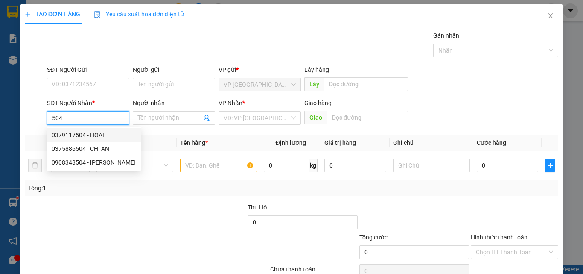
click at [99, 133] on div "0379117504 - HOAI" at bounding box center [94, 134] width 84 height 9
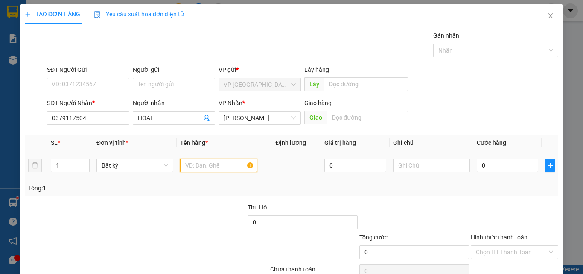
click at [214, 164] on input "text" at bounding box center [218, 165] width 77 height 14
click at [503, 168] on input "0" at bounding box center [507, 165] width 61 height 14
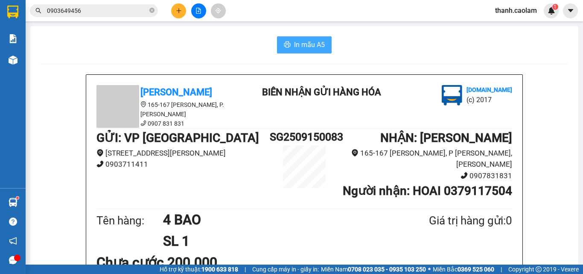
drag, startPoint x: 310, startPoint y: 41, endPoint x: 321, endPoint y: 52, distance: 14.8
click at [311, 41] on span "In mẫu A5" at bounding box center [309, 44] width 31 height 11
click at [267, 109] on div "[PERSON_NAME] 165-167 [PERSON_NAME], P. [PERSON_NAME] 0907 831 831 [PERSON_NAME…" at bounding box center [304, 106] width 419 height 43
click at [301, 43] on span "In mẫu A5" at bounding box center [309, 44] width 31 height 11
click at [180, 12] on icon "plus" at bounding box center [179, 11] width 6 height 6
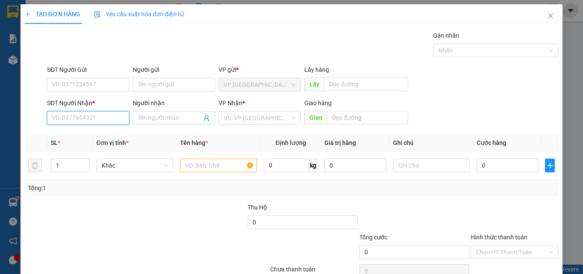
click at [103, 115] on input "SĐT Người Nhận *" at bounding box center [88, 118] width 82 height 14
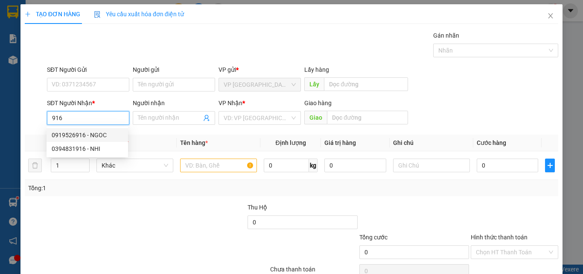
click at [103, 132] on div "0919526916 - NGOC" at bounding box center [87, 134] width 71 height 9
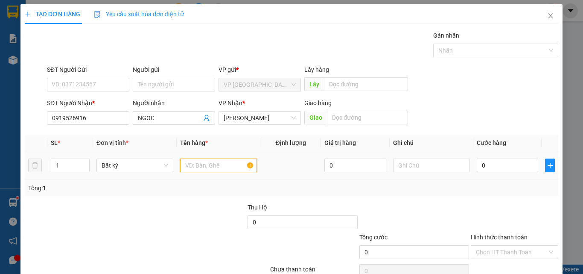
click at [208, 164] on input "text" at bounding box center [218, 165] width 77 height 14
click at [494, 164] on input "0" at bounding box center [507, 165] width 61 height 14
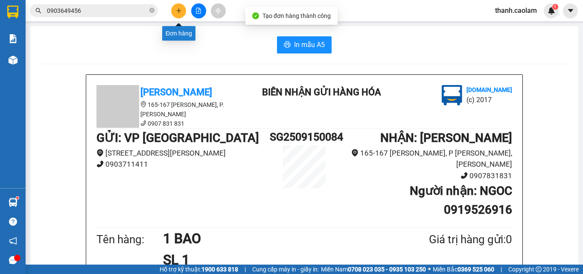
click at [181, 15] on button at bounding box center [178, 10] width 15 height 15
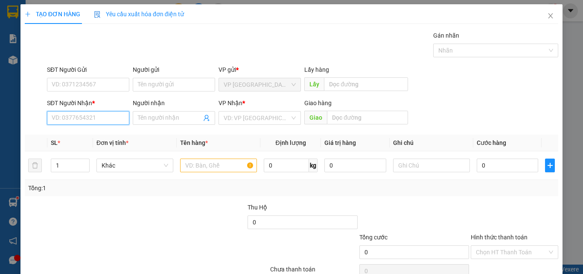
click at [92, 118] on input "SĐT Người Nhận *" at bounding box center [88, 118] width 82 height 14
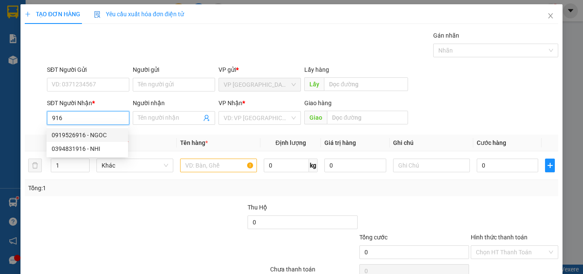
click at [104, 134] on div "0919526916 - NGOC" at bounding box center [87, 134] width 71 height 9
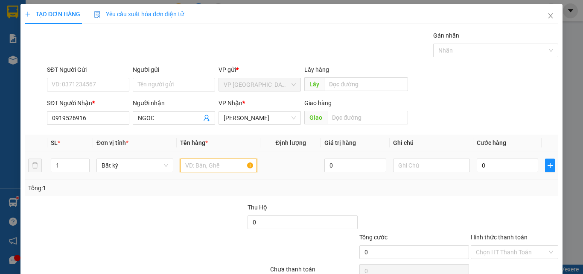
click at [206, 163] on input "text" at bounding box center [218, 165] width 77 height 14
click at [503, 159] on input "0" at bounding box center [507, 165] width 61 height 14
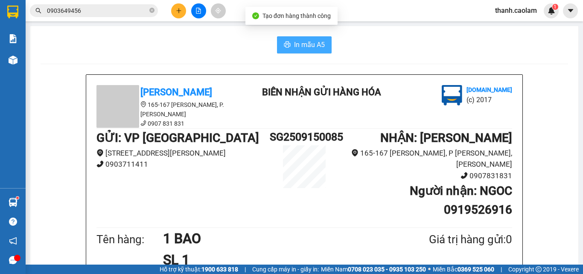
click at [316, 46] on span "In mẫu A5" at bounding box center [309, 44] width 31 height 11
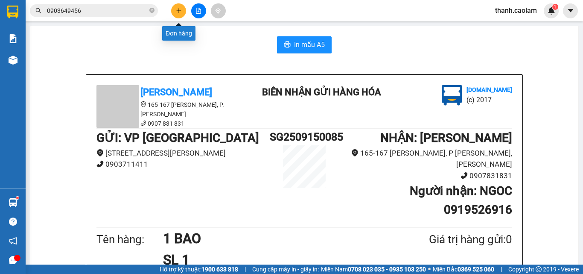
click at [181, 12] on icon "plus" at bounding box center [179, 11] width 6 height 6
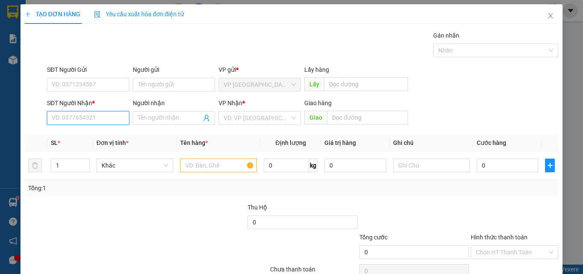
click at [114, 114] on input "SĐT Người Nhận *" at bounding box center [88, 118] width 82 height 14
click at [96, 134] on div "0973723604 - DƯƠNG" at bounding box center [87, 134] width 71 height 9
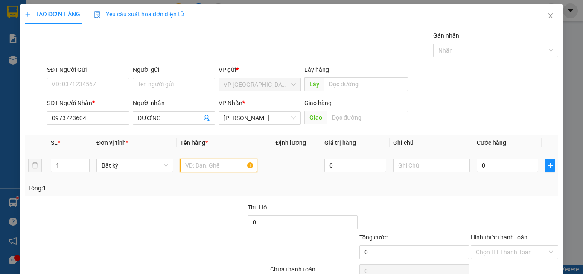
click at [206, 166] on input "text" at bounding box center [218, 165] width 77 height 14
click at [509, 168] on input "0" at bounding box center [507, 165] width 61 height 14
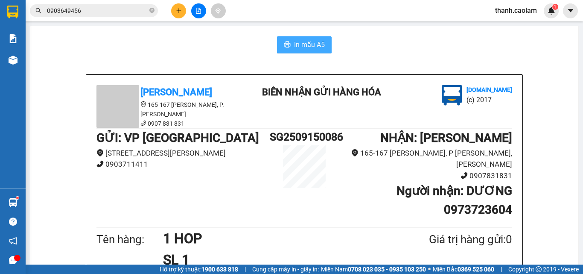
click at [295, 47] on span "In mẫu A5" at bounding box center [309, 44] width 31 height 11
click at [181, 12] on icon "plus" at bounding box center [179, 11] width 6 height 6
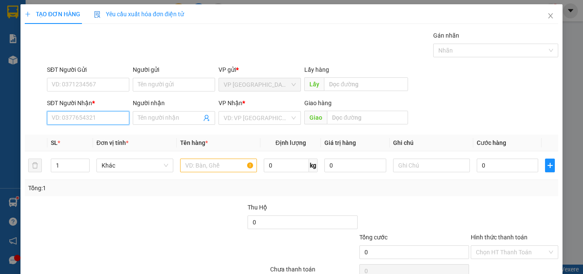
click at [85, 117] on input "SĐT Người Nhận *" at bounding box center [88, 118] width 82 height 14
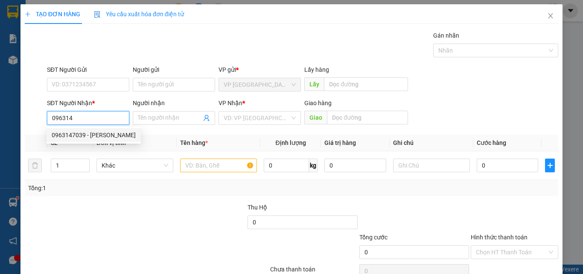
click at [94, 134] on div "0963147039 - [PERSON_NAME]" at bounding box center [94, 134] width 84 height 9
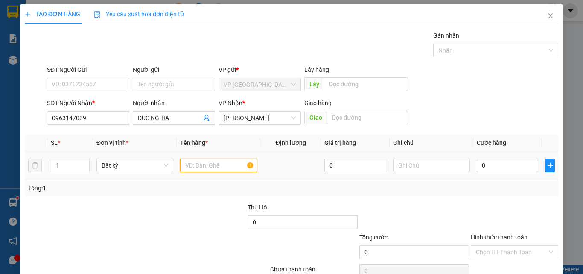
click at [205, 167] on input "text" at bounding box center [218, 165] width 77 height 14
click at [504, 165] on input "0" at bounding box center [507, 165] width 61 height 14
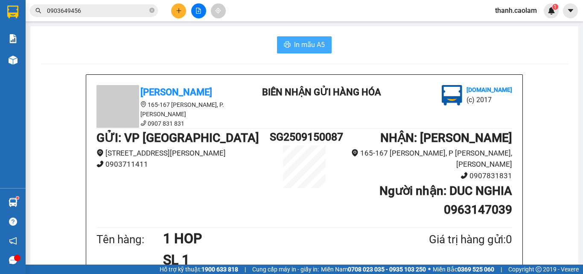
click at [307, 47] on span "In mẫu A5" at bounding box center [309, 44] width 31 height 11
click at [179, 5] on button at bounding box center [178, 10] width 15 height 15
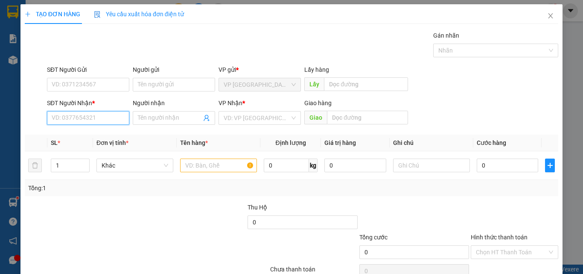
click at [100, 118] on input "SĐT Người Nhận *" at bounding box center [88, 118] width 82 height 14
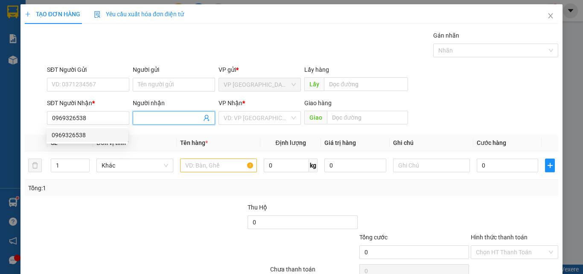
click at [169, 116] on input "Người nhận" at bounding box center [170, 117] width 64 height 9
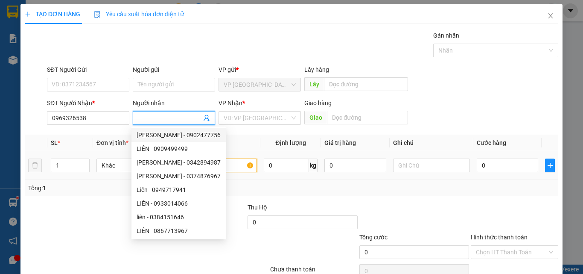
click at [226, 166] on input "text" at bounding box center [218, 165] width 77 height 14
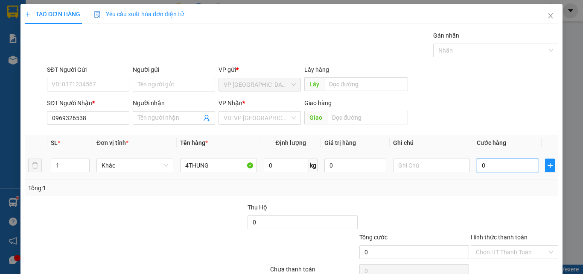
click at [492, 163] on input "0" at bounding box center [507, 165] width 61 height 14
click at [501, 234] on label "Hình thức thanh toán" at bounding box center [499, 237] width 57 height 7
click at [501, 246] on input "Hình thức thanh toán" at bounding box center [511, 252] width 71 height 13
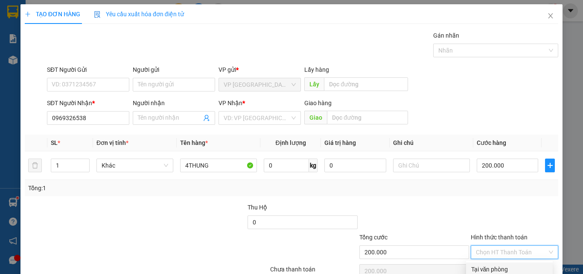
click at [498, 264] on div "Tại văn phòng" at bounding box center [509, 268] width 76 height 9
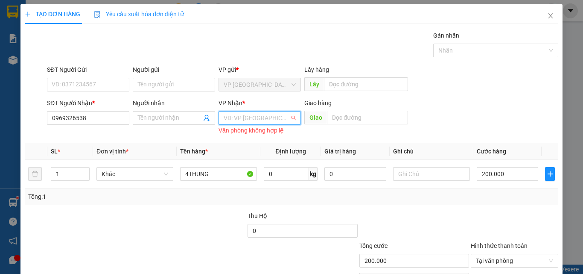
click at [280, 111] on input "search" at bounding box center [257, 117] width 66 height 13
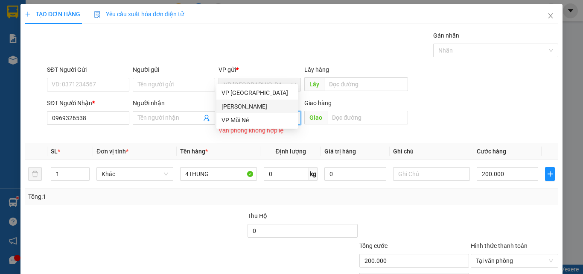
click at [264, 107] on div "[PERSON_NAME]" at bounding box center [257, 106] width 71 height 9
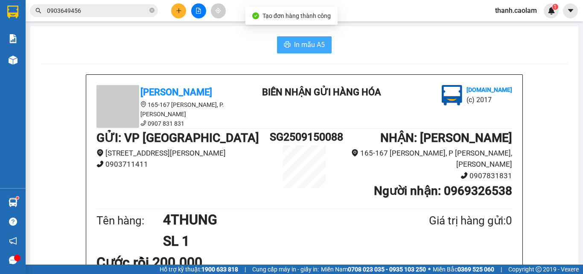
click at [319, 47] on span "In mẫu A5" at bounding box center [309, 44] width 31 height 11
